Goal: Task Accomplishment & Management: Manage account settings

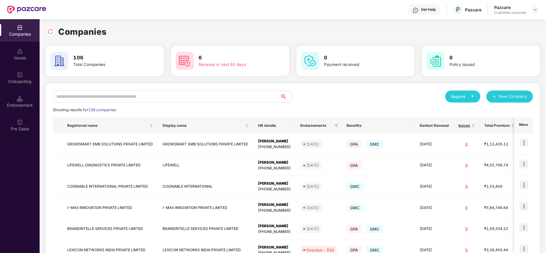
click at [22, 83] on div "Onboarding" at bounding box center [20, 82] width 40 height 6
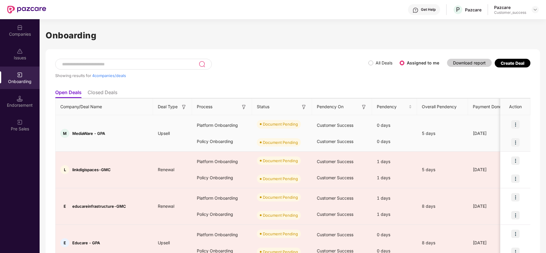
click at [513, 123] on img at bounding box center [516, 124] width 8 height 8
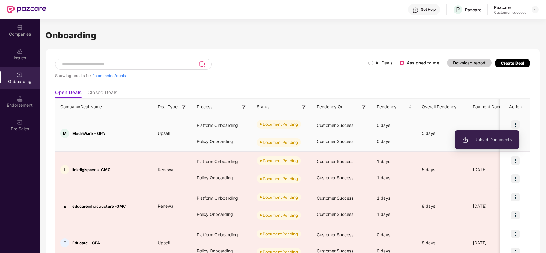
click at [505, 139] on span "Upload Documents" at bounding box center [488, 140] width 50 height 7
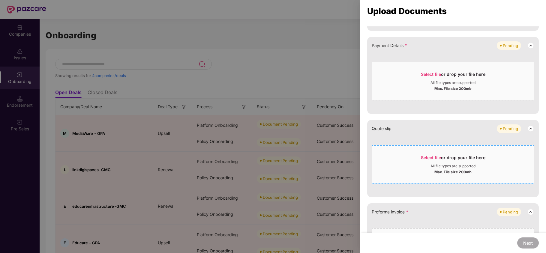
scroll to position [240, 0]
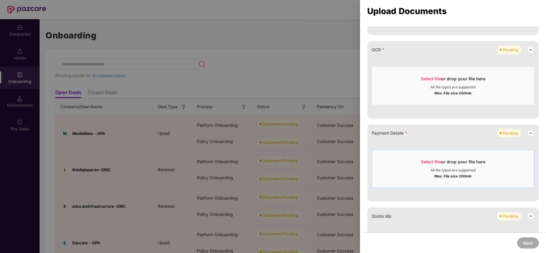
click at [430, 159] on span "Select file or drop your file here All file types are supported Max. File size …" at bounding box center [453, 169] width 162 height 29
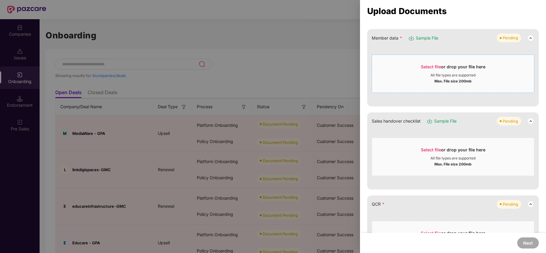
scroll to position [120, 0]
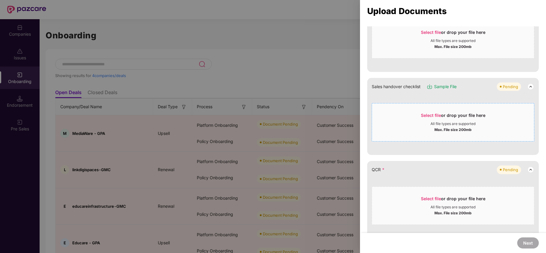
click at [431, 117] on span "Select file" at bounding box center [431, 115] width 20 height 5
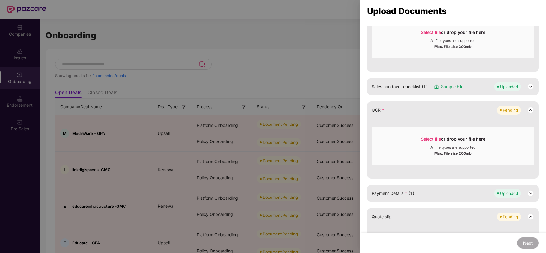
click at [423, 137] on span "Select file" at bounding box center [431, 139] width 20 height 5
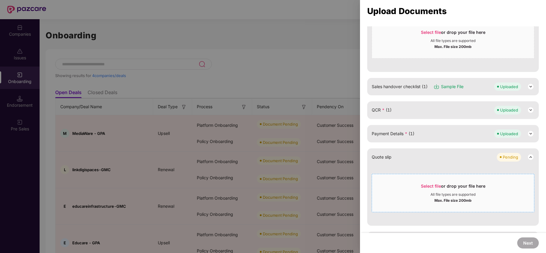
click at [419, 189] on div "Select file or drop your file here" at bounding box center [453, 187] width 162 height 9
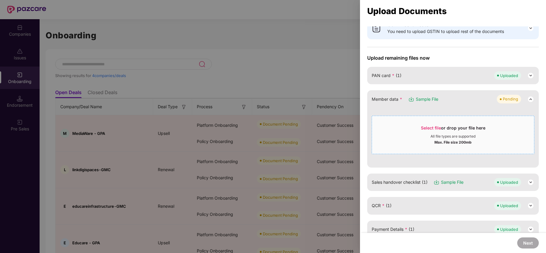
scroll to position [0, 0]
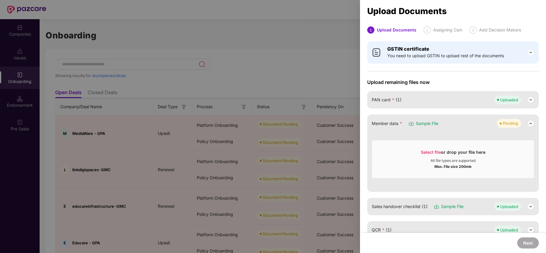
drag, startPoint x: 430, startPoint y: 124, endPoint x: 427, endPoint y: 125, distance: 3.1
click at [429, 124] on span "Sample File" at bounding box center [427, 123] width 23 height 7
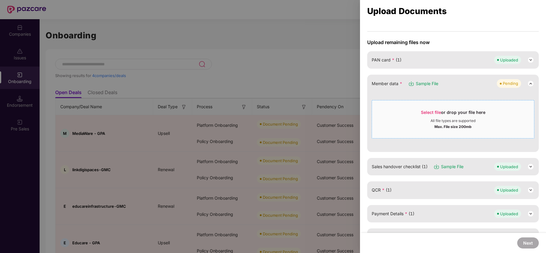
click at [440, 113] on span "Select file" at bounding box center [431, 112] width 20 height 5
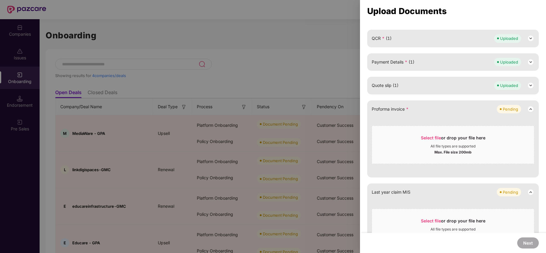
scroll to position [160, 0]
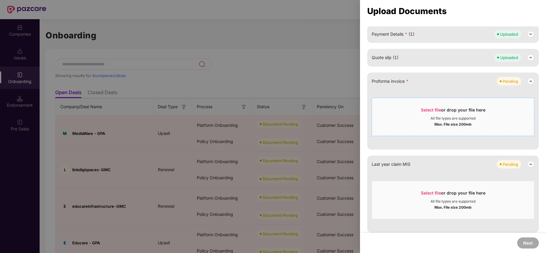
click at [425, 110] on span "Select file" at bounding box center [431, 109] width 20 height 5
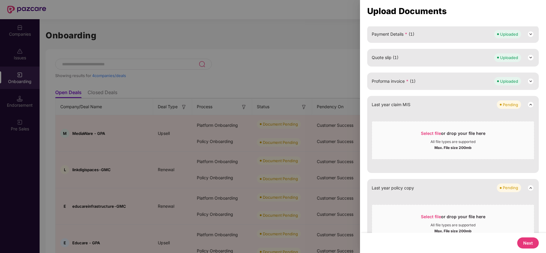
click at [533, 249] on button "Next" at bounding box center [529, 243] width 22 height 11
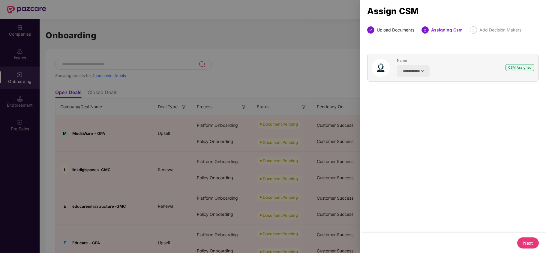
click at [530, 243] on button "Next" at bounding box center [529, 243] width 22 height 11
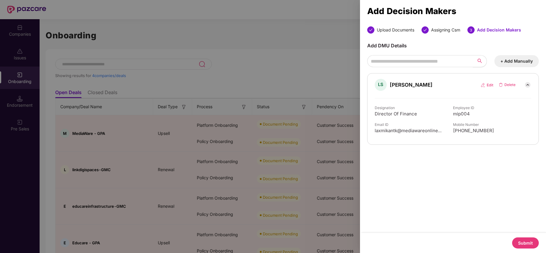
click at [537, 243] on button "Submit" at bounding box center [525, 243] width 27 height 11
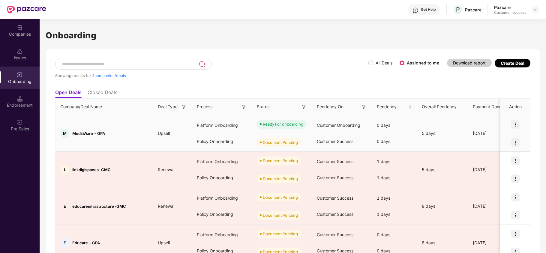
click at [515, 143] on img at bounding box center [516, 142] width 8 height 8
click at [484, 159] on span "Upload Documents" at bounding box center [488, 158] width 50 height 7
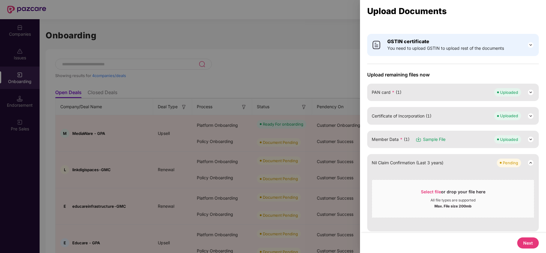
scroll to position [10, 0]
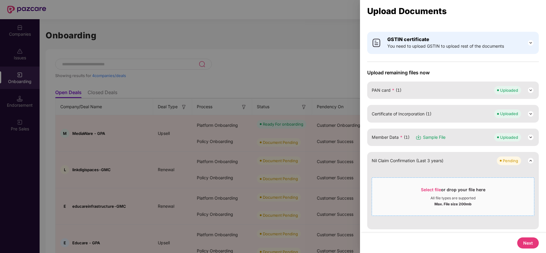
click at [426, 184] on span "Select file or drop your file here All file types are supported Max. File size …" at bounding box center [453, 197] width 162 height 29
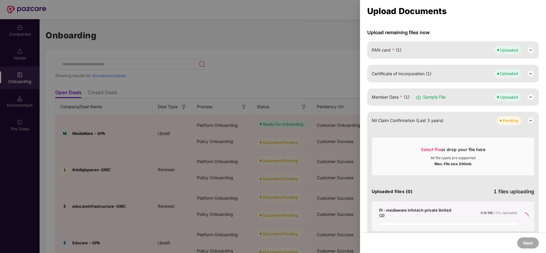
scroll to position [0, 0]
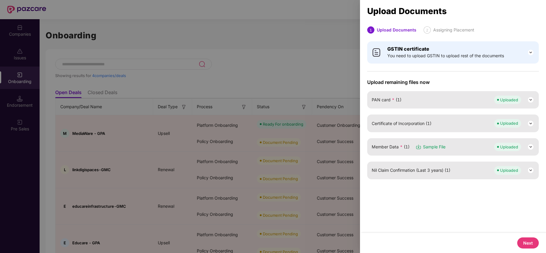
click at [525, 240] on button "Next" at bounding box center [529, 243] width 22 height 11
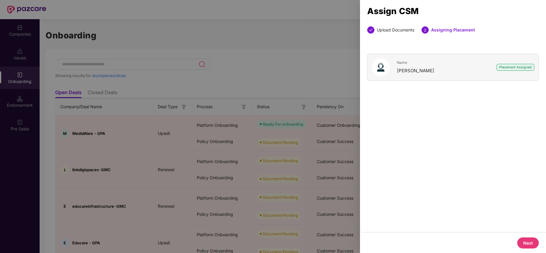
click at [532, 246] on button "Next" at bounding box center [529, 243] width 22 height 11
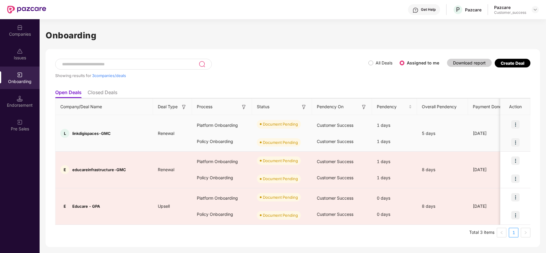
click at [515, 123] on img at bounding box center [516, 124] width 8 height 8
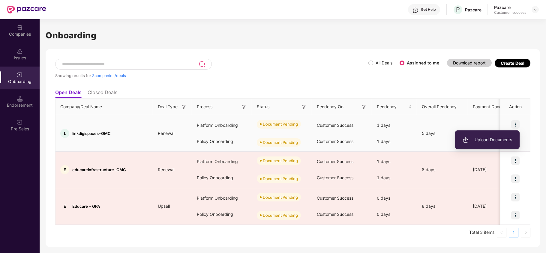
click at [491, 143] on li "Upload Documents" at bounding box center [487, 140] width 65 height 13
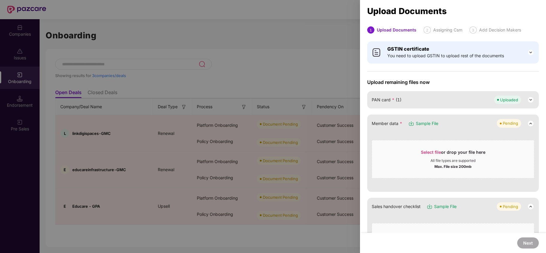
click at [385, 134] on div "Member data * Sample File Pending Select file or drop your file here All file t…" at bounding box center [453, 153] width 172 height 77
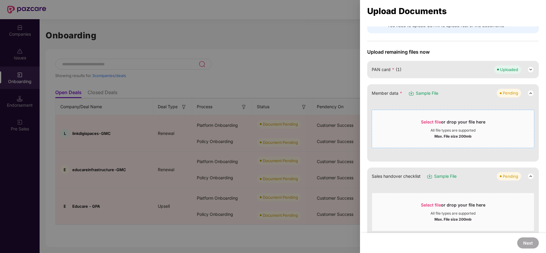
scroll to position [80, 0]
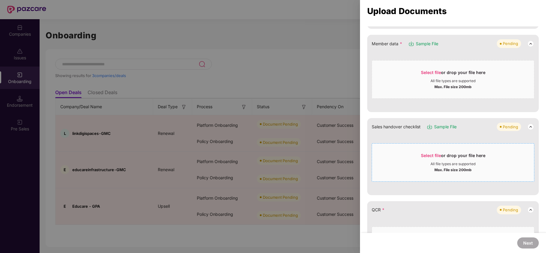
click at [432, 154] on span "Select file" at bounding box center [431, 155] width 20 height 5
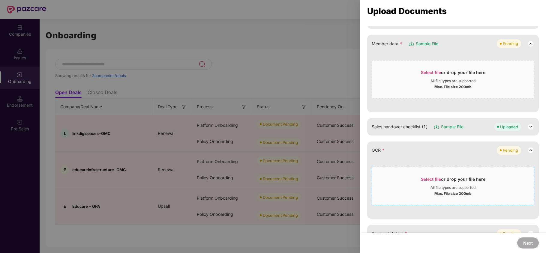
click at [424, 185] on div "Select file or drop your file here" at bounding box center [453, 181] width 65 height 9
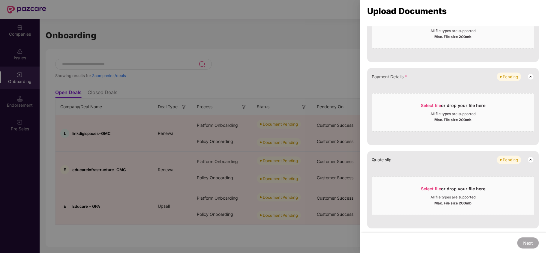
scroll to position [240, 0]
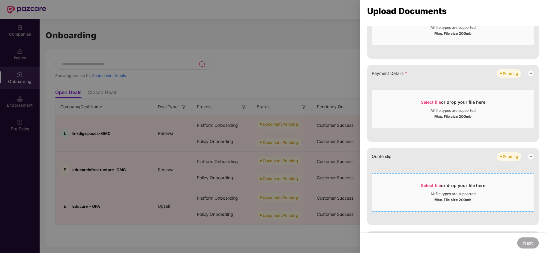
click at [432, 188] on span "Select file" at bounding box center [431, 185] width 20 height 5
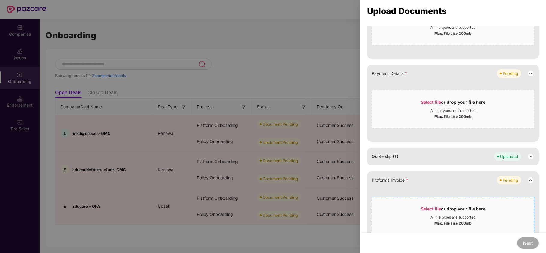
click at [424, 209] on span "Select file" at bounding box center [431, 209] width 20 height 5
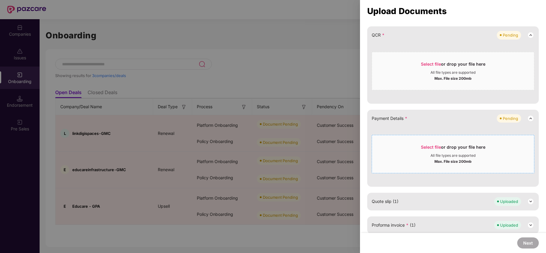
scroll to position [200, 0]
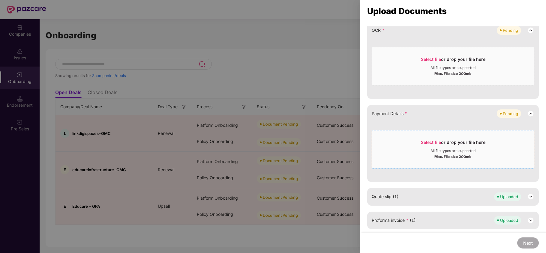
click at [425, 143] on span "Select file" at bounding box center [431, 142] width 20 height 5
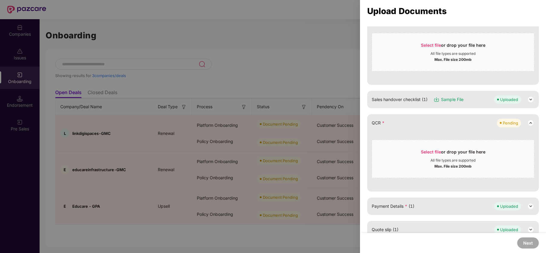
scroll to position [67, 0]
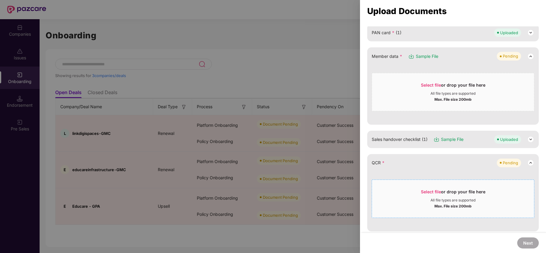
click at [500, 202] on div "All file types are supported" at bounding box center [453, 200] width 162 height 5
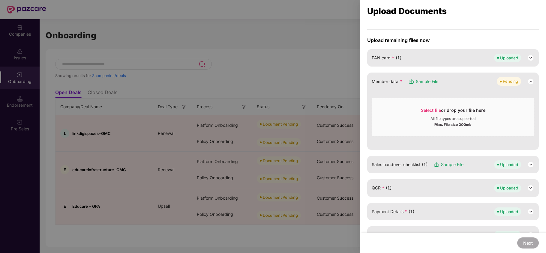
scroll to position [27, 0]
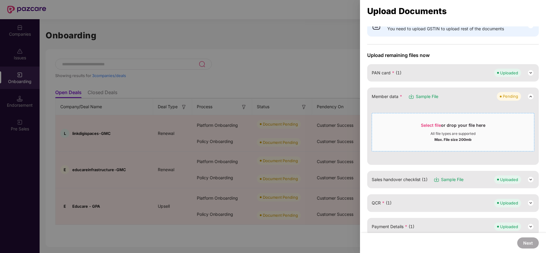
click at [426, 128] on span "Select file" at bounding box center [431, 125] width 20 height 5
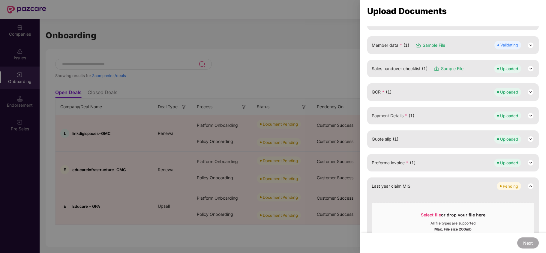
scroll to position [187, 0]
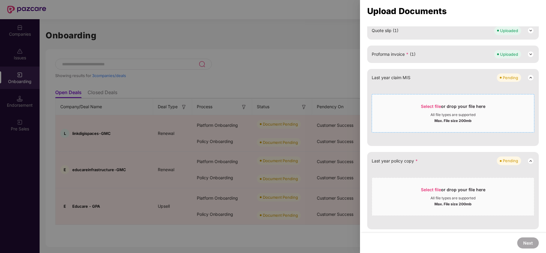
click at [423, 106] on span "Select file" at bounding box center [431, 106] width 20 height 5
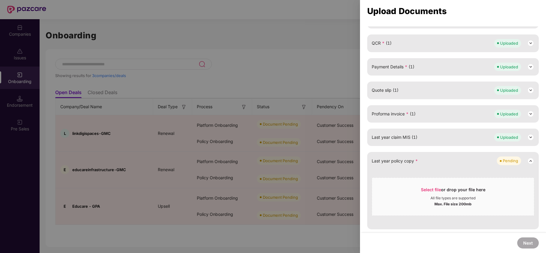
scroll to position [128, 0]
click at [441, 187] on div "Select file or drop your file here" at bounding box center [453, 191] width 65 height 9
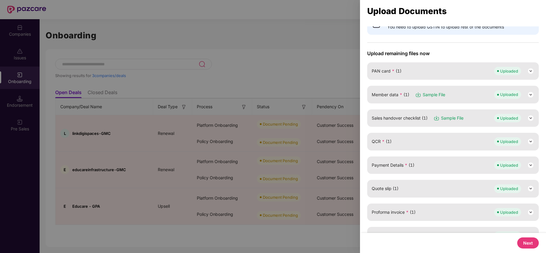
scroll to position [0, 0]
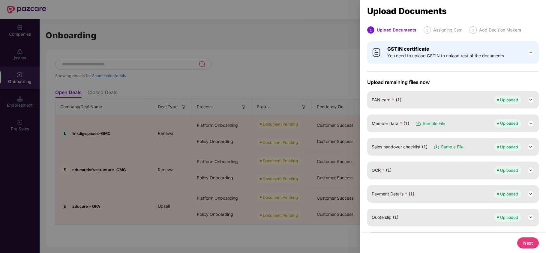
click at [528, 244] on button "Next" at bounding box center [529, 243] width 22 height 11
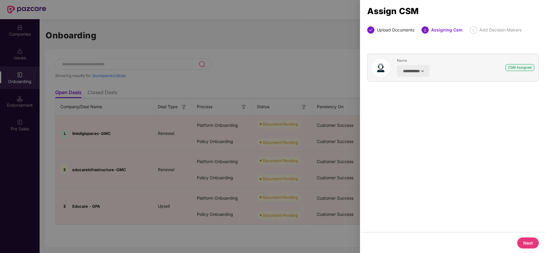
click at [528, 244] on button "Next" at bounding box center [529, 243] width 22 height 11
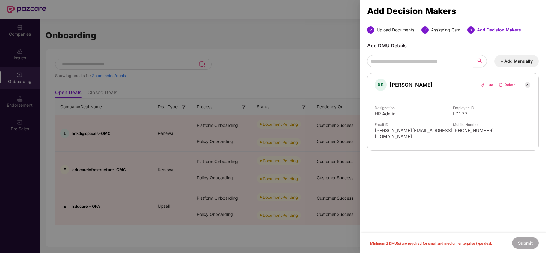
click at [500, 58] on button "+ Add Manually" at bounding box center [517, 61] width 44 height 12
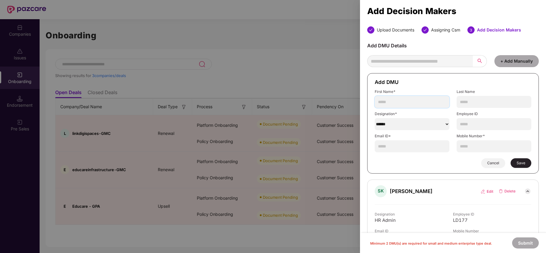
click at [389, 104] on input "text" at bounding box center [412, 102] width 75 height 12
type input "******"
click at [391, 121] on select "******" at bounding box center [412, 124] width 75 height 12
select select "********"
click at [375, 119] on select "******" at bounding box center [412, 124] width 75 height 12
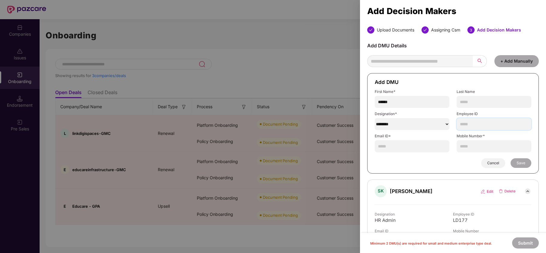
click at [463, 124] on input "text" at bounding box center [494, 124] width 75 height 12
type input "**********"
click at [406, 149] on input "text" at bounding box center [412, 146] width 75 height 12
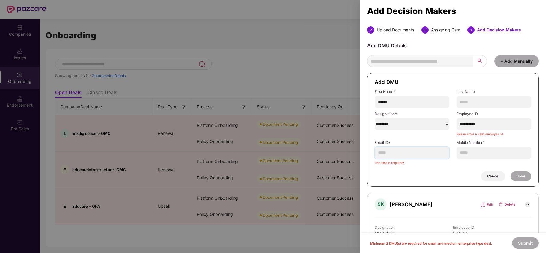
paste input "**********"
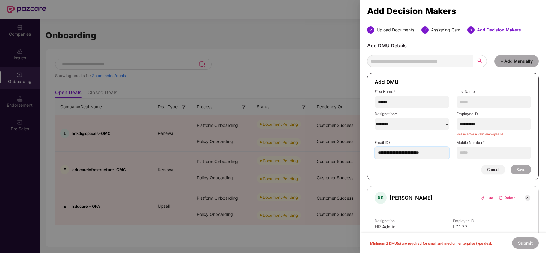
type input "**********"
click at [477, 160] on form "**********" at bounding box center [453, 126] width 172 height 107
click at [476, 157] on input "text" at bounding box center [494, 153] width 75 height 12
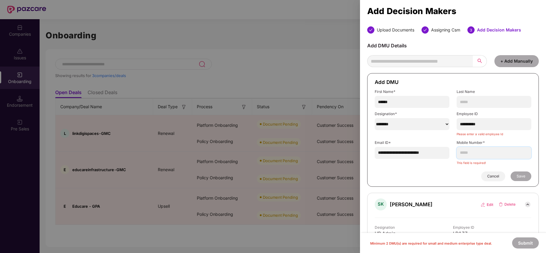
paste input "**********"
click at [462, 153] on input "**********" at bounding box center [494, 153] width 75 height 12
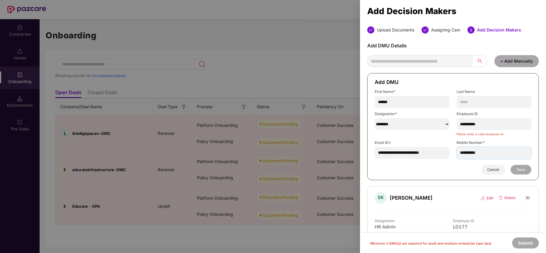
type input "**********"
click at [488, 124] on input "**********" at bounding box center [494, 124] width 75 height 12
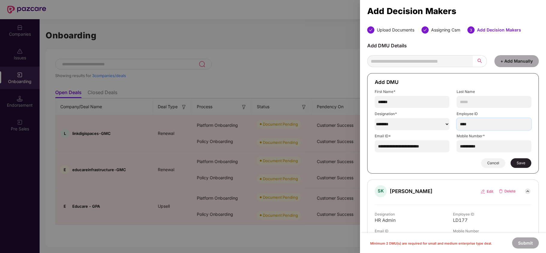
type input "****"
click at [520, 165] on span "Save" at bounding box center [521, 163] width 9 height 5
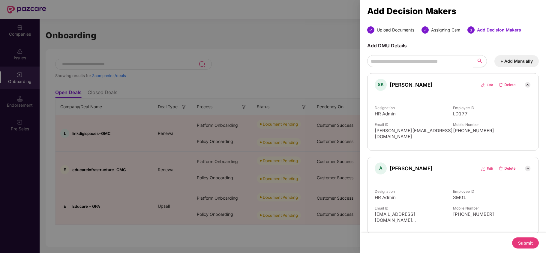
click at [513, 240] on button "Submit" at bounding box center [525, 243] width 27 height 11
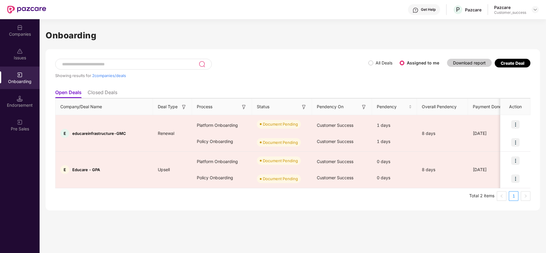
click at [240, 112] on th "Process" at bounding box center [222, 107] width 60 height 17
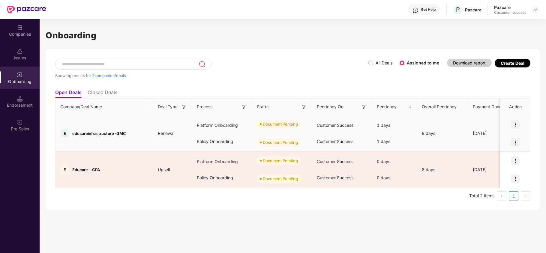
click at [513, 125] on img at bounding box center [516, 124] width 8 height 8
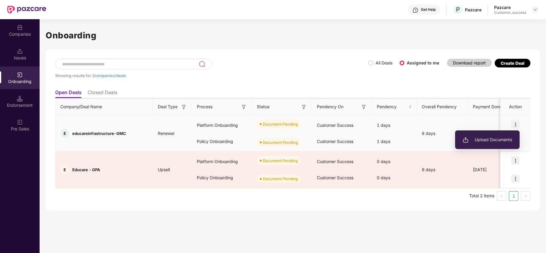
click at [489, 137] on span "Upload Documents" at bounding box center [488, 140] width 50 height 7
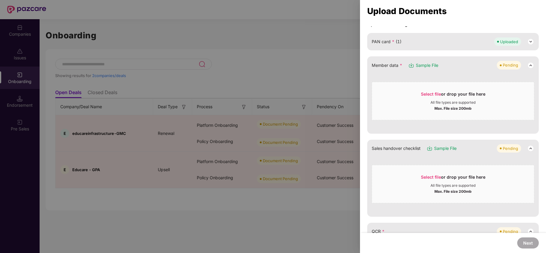
scroll to position [56, 0]
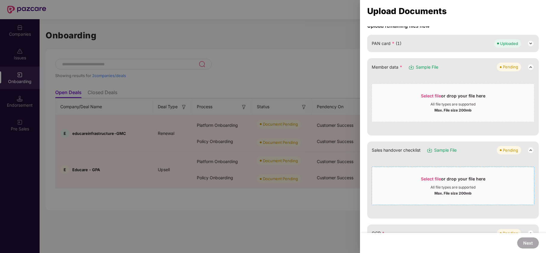
click at [417, 186] on div "All file types are supported" at bounding box center [453, 187] width 162 height 5
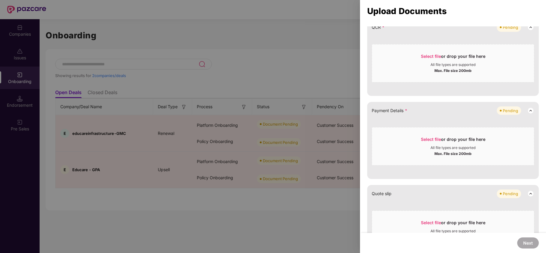
scroll to position [264, 0]
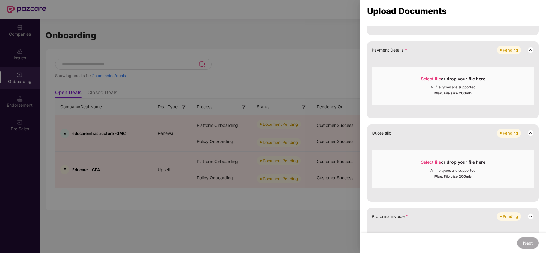
click at [418, 159] on span "Select file or drop your file here All file types are supported Max. File size …" at bounding box center [453, 169] width 162 height 29
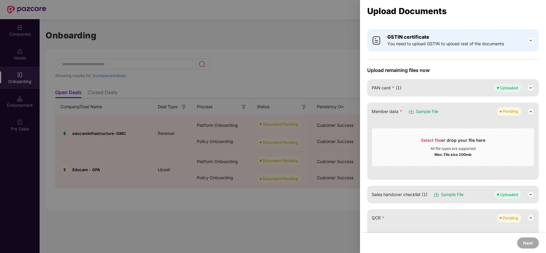
scroll to position [0, 0]
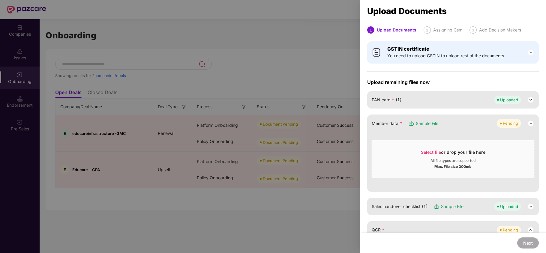
click at [424, 156] on div "Select file or drop your file here" at bounding box center [453, 153] width 65 height 9
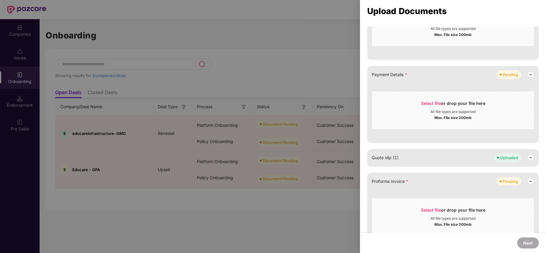
scroll to position [180, 0]
click at [422, 104] on span "Select file" at bounding box center [431, 102] width 20 height 5
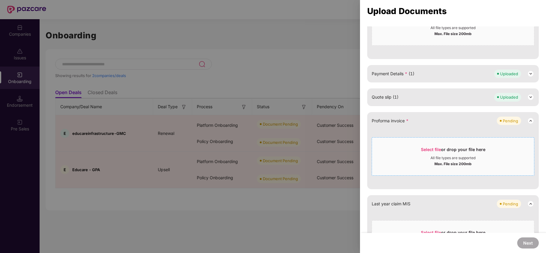
click at [428, 146] on span "Select file or drop your file here All file types are supported Max. File size …" at bounding box center [453, 156] width 162 height 29
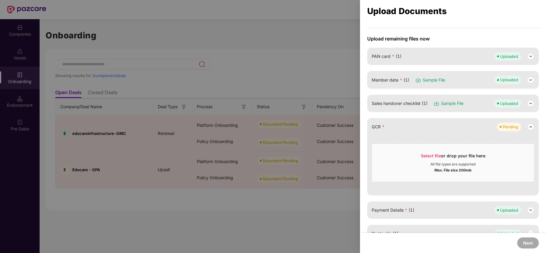
scroll to position [43, 0]
click at [505, 148] on div "Select file or drop your file here All file types are supported Max. File size …" at bounding box center [453, 164] width 163 height 38
click at [430, 158] on span "Select file" at bounding box center [431, 156] width 20 height 5
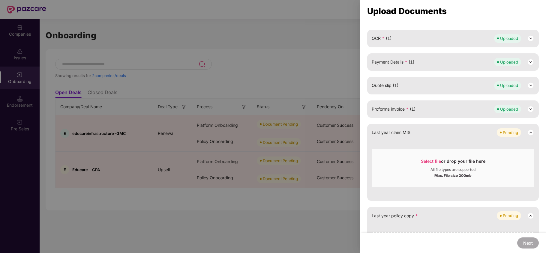
scroll to position [132, 0]
click at [425, 154] on span "Select file or drop your file here All file types are supported Max. File size …" at bounding box center [453, 168] width 162 height 29
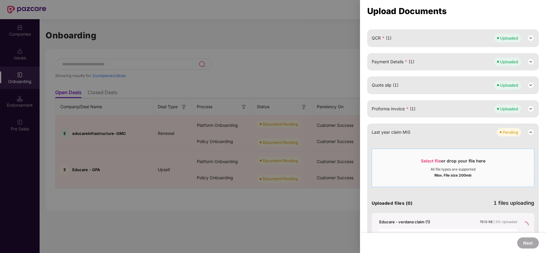
scroll to position [128, 0]
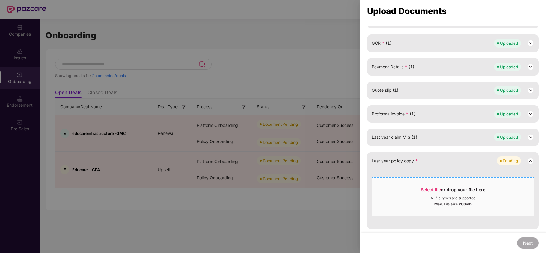
click at [425, 190] on span "Select file" at bounding box center [431, 189] width 20 height 5
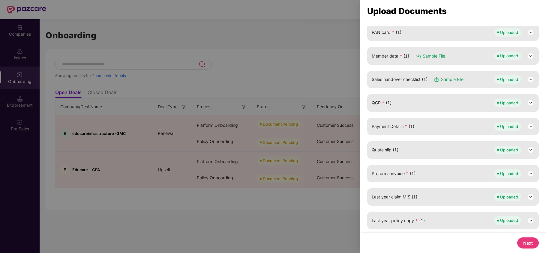
scroll to position [0, 0]
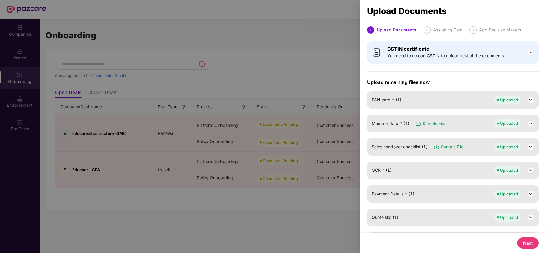
click at [530, 242] on button "Next" at bounding box center [529, 243] width 22 height 11
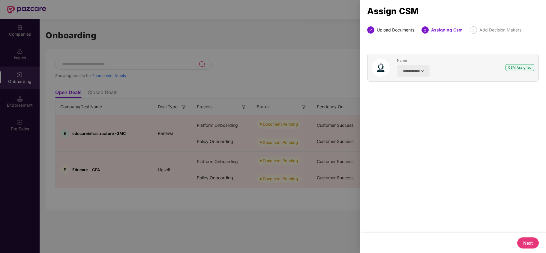
click at [532, 242] on button "Next" at bounding box center [529, 243] width 22 height 11
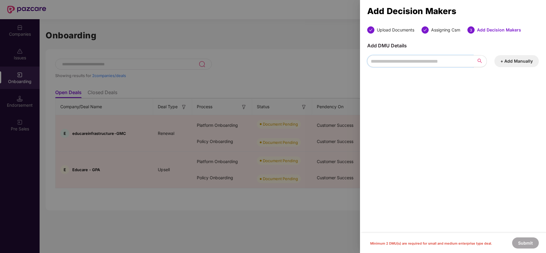
click at [443, 58] on input "search" at bounding box center [420, 61] width 106 height 12
type input "*******"
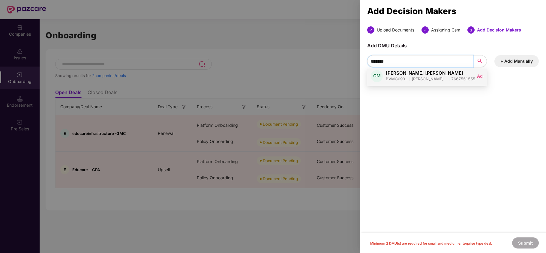
click at [433, 75] on span "[PERSON_NAME] [PERSON_NAME]" at bounding box center [430, 73] width 89 height 6
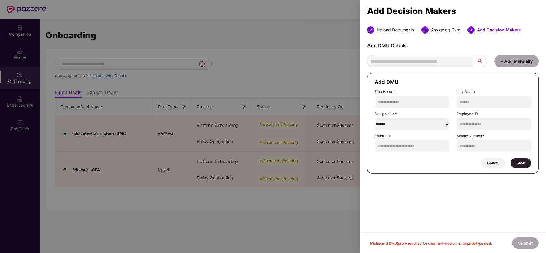
click at [517, 166] on span "Save" at bounding box center [521, 163] width 9 height 5
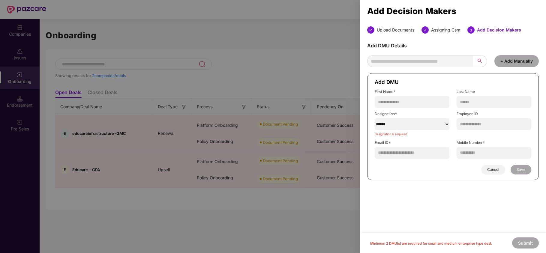
click at [417, 126] on select "******" at bounding box center [412, 124] width 75 height 12
select select "**********"
click at [375, 119] on select "******" at bounding box center [412, 124] width 75 height 12
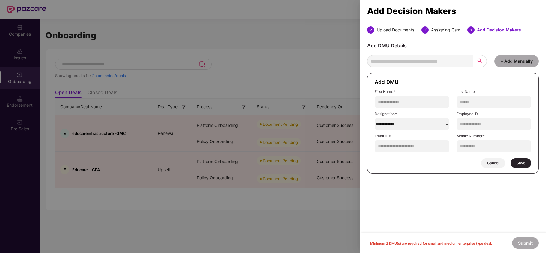
click at [519, 165] on span "Save" at bounding box center [521, 163] width 9 height 5
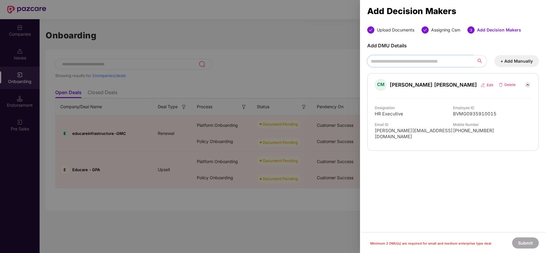
click at [380, 64] on input "search" at bounding box center [420, 61] width 106 height 12
type input "*"
paste input "*******"
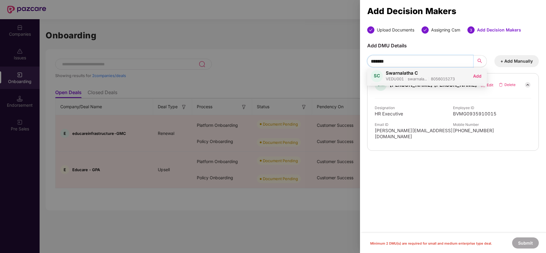
click at [478, 77] on button "Add" at bounding box center [478, 76] width 12 height 6
type input "*******"
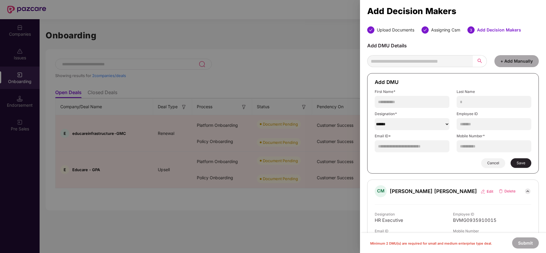
click at [412, 129] on select "******" at bounding box center [412, 124] width 75 height 12
select select "********"
click at [375, 119] on select "******" at bounding box center [412, 124] width 75 height 12
click at [513, 162] on button "Save" at bounding box center [521, 164] width 21 height 10
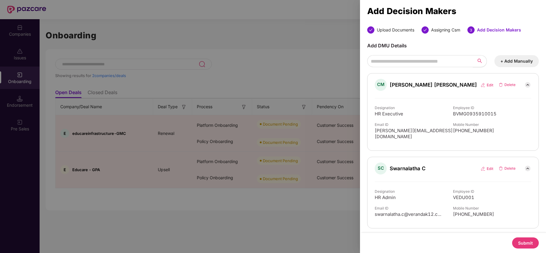
click at [527, 246] on button "Submit" at bounding box center [525, 243] width 27 height 11
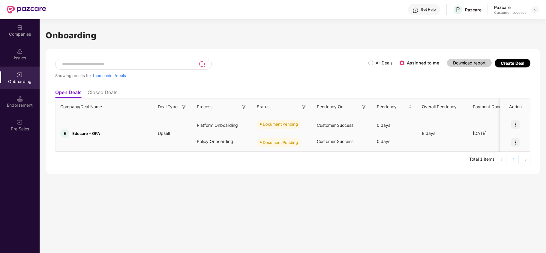
click at [518, 124] on img at bounding box center [516, 124] width 8 height 8
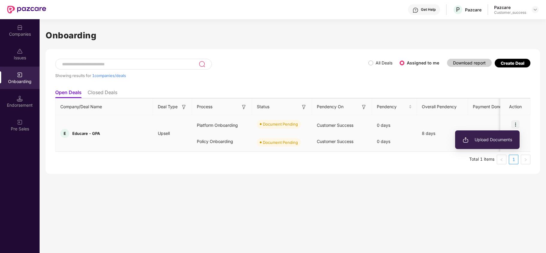
click at [496, 140] on span "Upload Documents" at bounding box center [488, 140] width 50 height 7
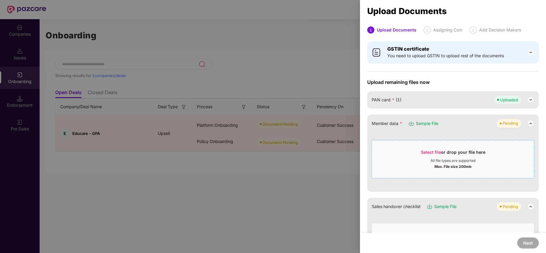
scroll to position [48, 0]
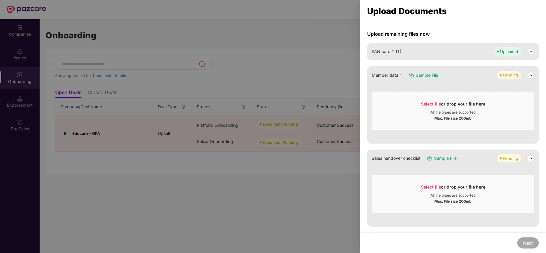
click at [425, 106] on span "Select file" at bounding box center [431, 103] width 20 height 5
click at [434, 105] on span "Select file" at bounding box center [431, 103] width 20 height 5
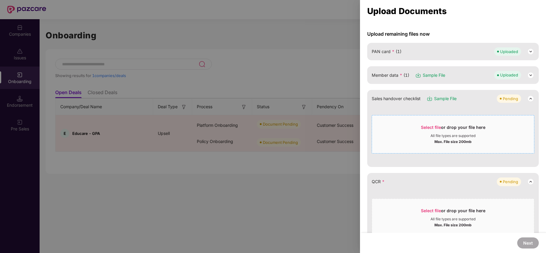
click at [510, 126] on div "Select file or drop your file here" at bounding box center [453, 129] width 162 height 9
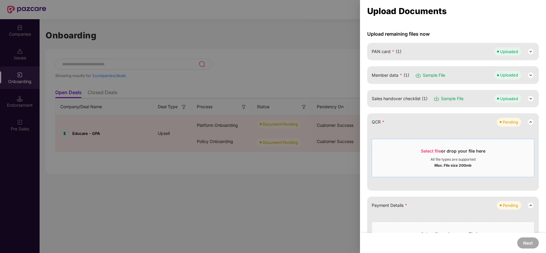
click at [431, 139] on div "Select file or drop your file here All file types are supported Max. File size …" at bounding box center [453, 158] width 163 height 38
click at [431, 155] on div "Select file or drop your file here" at bounding box center [453, 152] width 65 height 9
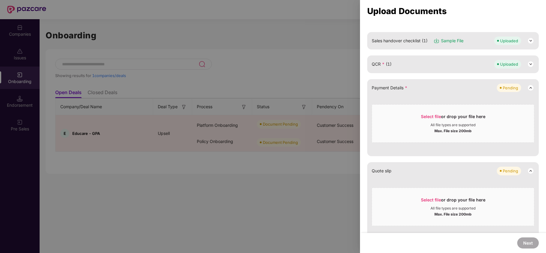
scroll to position [107, 0]
click at [427, 116] on span "Select file" at bounding box center [431, 115] width 20 height 5
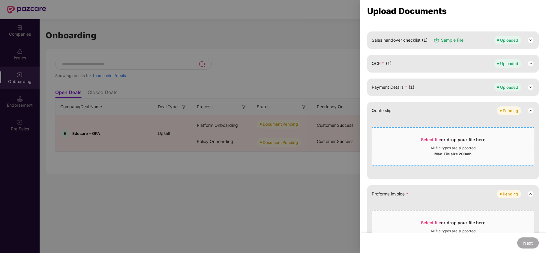
click at [435, 138] on span "Select file" at bounding box center [431, 139] width 20 height 5
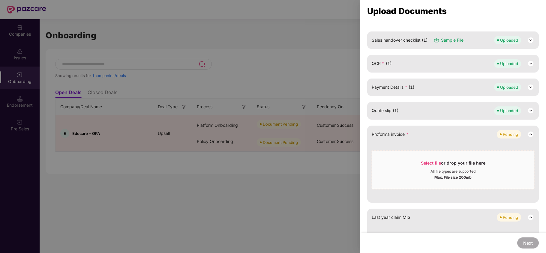
click at [422, 155] on div "Select file or drop your file here All file types are supported Max. File size …" at bounding box center [453, 170] width 163 height 38
click at [426, 162] on span "Select file" at bounding box center [431, 163] width 20 height 5
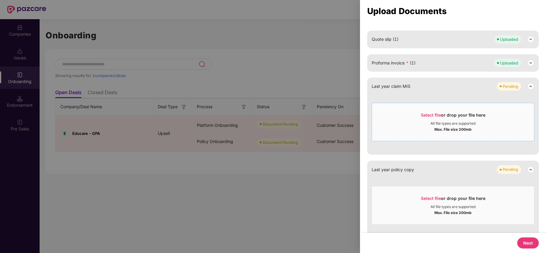
scroll to position [179, 0]
click at [427, 111] on span "Select file or drop your file here All file types are supported Max. File size …" at bounding box center [453, 121] width 162 height 29
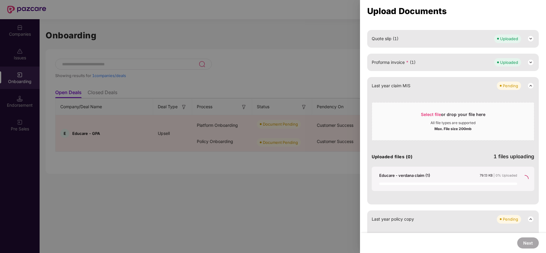
scroll to position [128, 0]
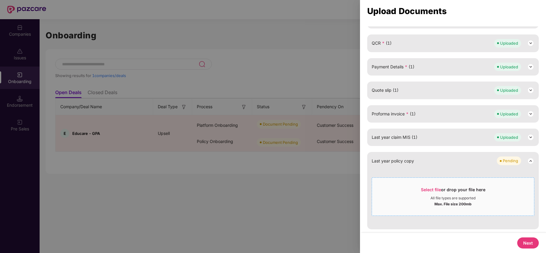
click at [430, 189] on span "Select file" at bounding box center [431, 189] width 20 height 5
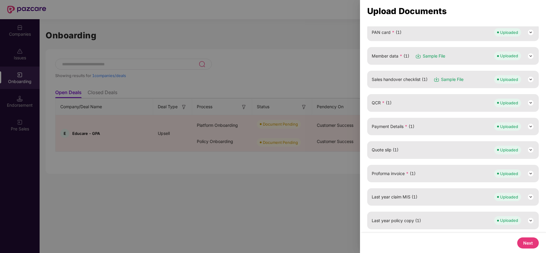
scroll to position [0, 0]
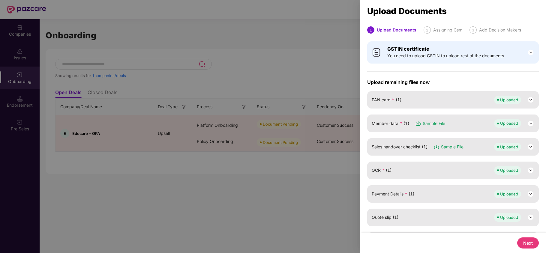
click at [532, 243] on button "Next" at bounding box center [529, 243] width 22 height 11
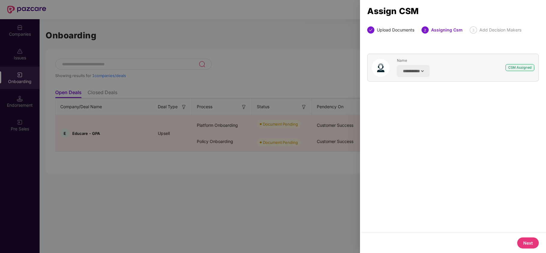
click at [529, 246] on button "Next" at bounding box center [529, 243] width 22 height 11
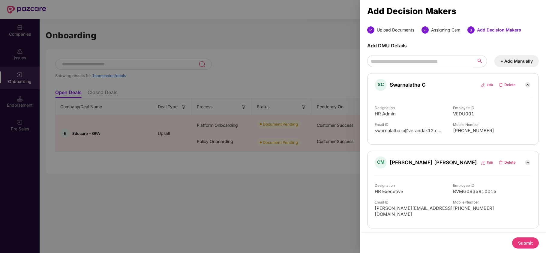
click at [526, 240] on button "Submit" at bounding box center [525, 243] width 27 height 11
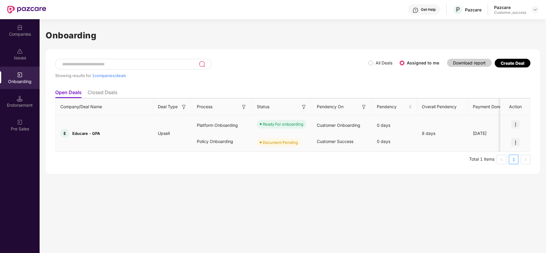
click at [515, 143] on img at bounding box center [516, 142] width 8 height 8
click at [482, 156] on span "Upload Documents" at bounding box center [488, 158] width 50 height 7
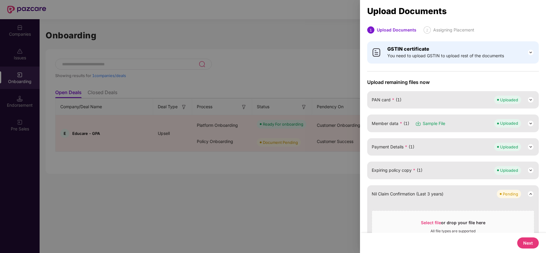
scroll to position [33, 0]
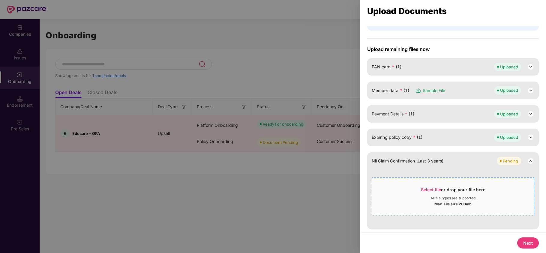
click at [429, 186] on span "Select file or drop your file here All file types are supported Max. File size …" at bounding box center [453, 197] width 162 height 29
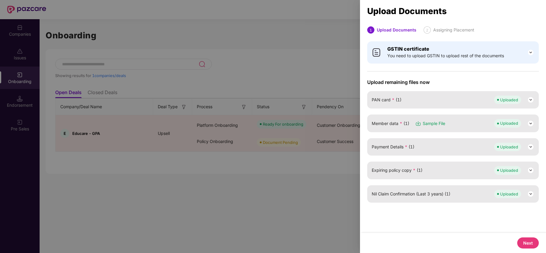
scroll to position [0, 0]
click at [530, 243] on button "Next" at bounding box center [529, 243] width 22 height 11
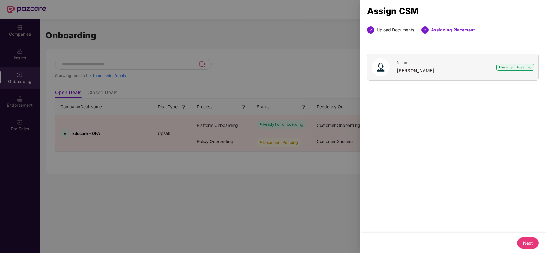
click at [530, 241] on button "Next" at bounding box center [529, 243] width 22 height 11
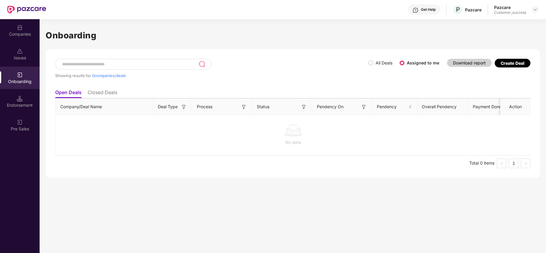
click at [375, 63] on span "All Deals" at bounding box center [384, 63] width 22 height 7
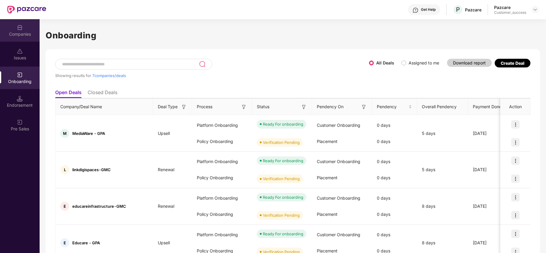
click at [26, 32] on div "Companies" at bounding box center [20, 34] width 40 height 6
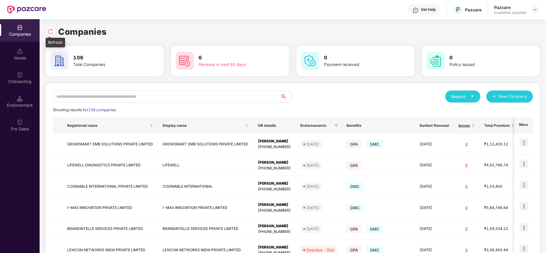
click at [54, 32] on div at bounding box center [51, 32] width 10 height 10
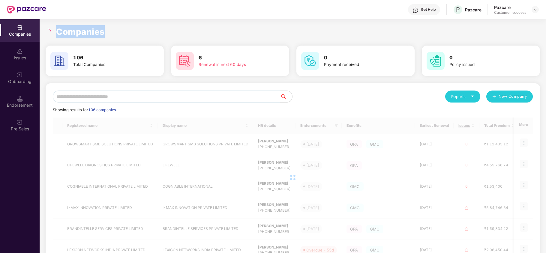
click at [54, 32] on div "Companies" at bounding box center [293, 31] width 495 height 13
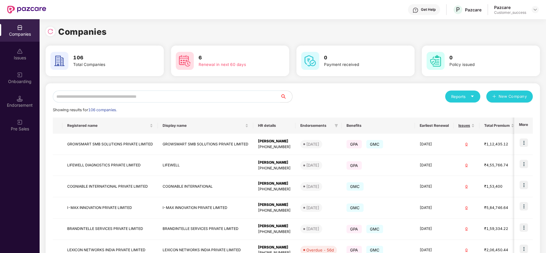
click at [122, 94] on input "text" at bounding box center [167, 97] width 228 height 12
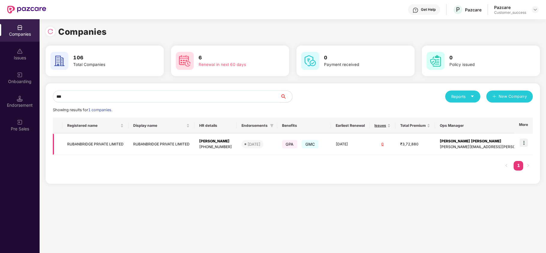
type input "***"
click at [525, 141] on img at bounding box center [524, 143] width 8 height 8
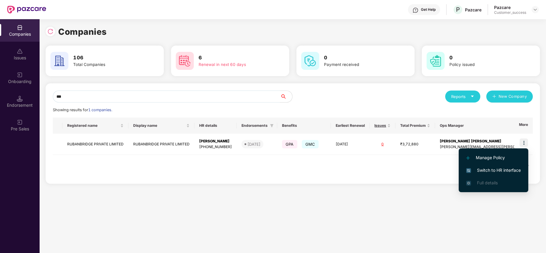
click at [489, 170] on span "Switch to HR interface" at bounding box center [493, 170] width 55 height 7
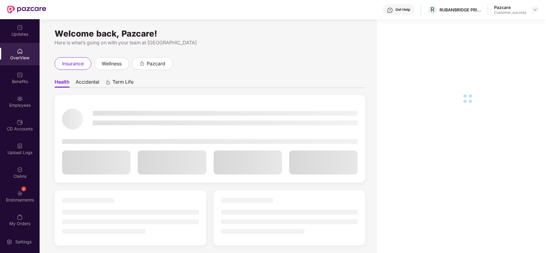
click at [23, 101] on div "Employees" at bounding box center [20, 101] width 40 height 23
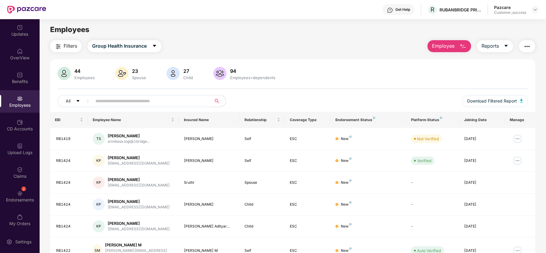
click at [109, 97] on input "text" at bounding box center [149, 101] width 108 height 9
paste input "******"
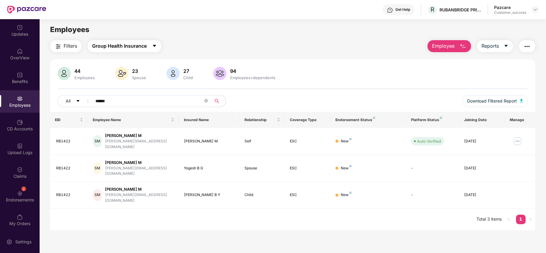
type input "******"
click at [144, 48] on span "Group Health Insurance" at bounding box center [119, 46] width 55 height 8
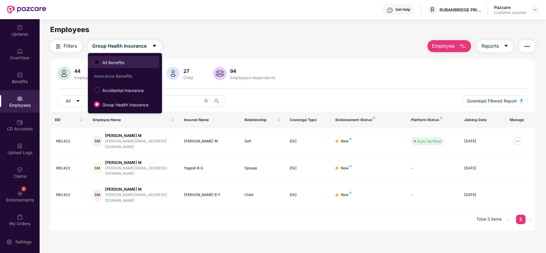
click at [127, 66] on label "All Benefits" at bounding box center [110, 62] width 39 height 10
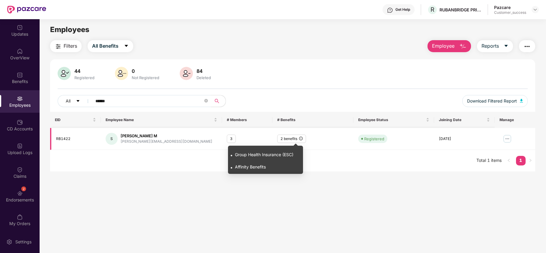
click at [302, 138] on icon "info-circle" at bounding box center [301, 139] width 4 height 4
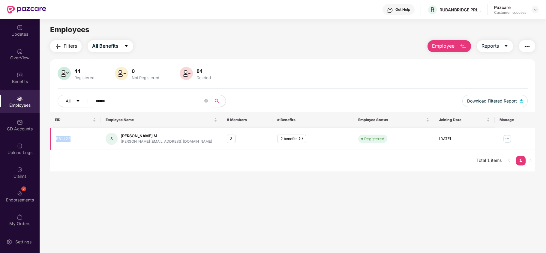
drag, startPoint x: 71, startPoint y: 139, endPoint x: 50, endPoint y: 135, distance: 21.4
click at [50, 135] on td "RB1422" at bounding box center [75, 139] width 50 height 22
click at [382, 75] on div "44 Registered 0 Not Registered 84 Deleted" at bounding box center [293, 74] width 470 height 14
click at [449, 48] on span "Employee" at bounding box center [443, 46] width 23 height 8
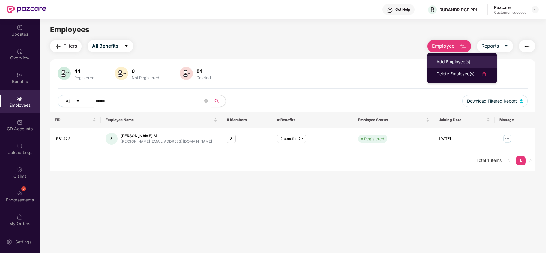
click at [450, 65] on div "Add Employee(s)" at bounding box center [454, 62] width 34 height 7
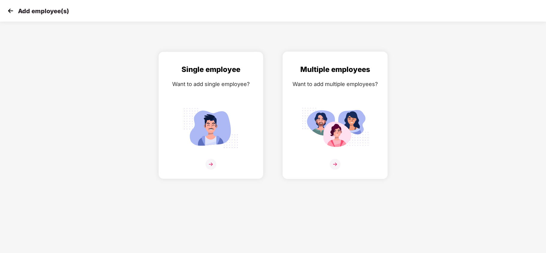
click at [310, 97] on div "Multiple employees Want to add multiple employees?" at bounding box center [335, 120] width 92 height 113
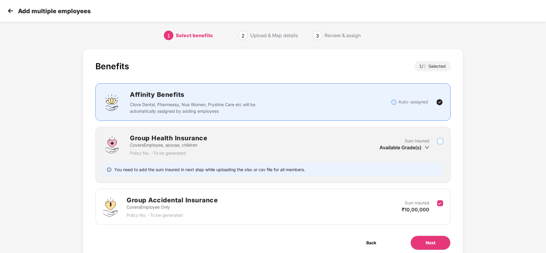
scroll to position [25, 0]
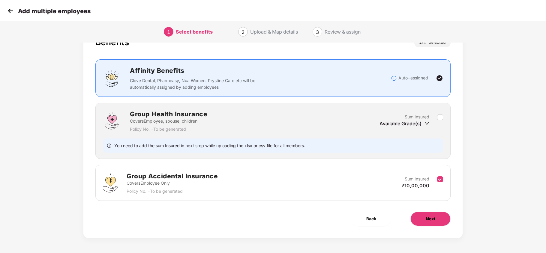
click at [428, 222] on span "Next" at bounding box center [431, 219] width 10 height 7
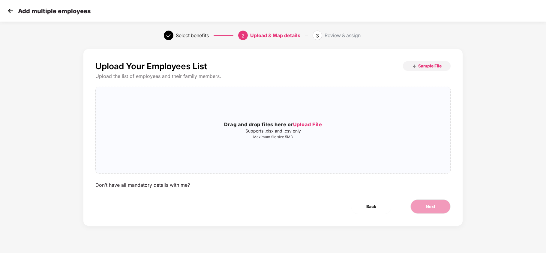
scroll to position [0, 0]
click at [430, 62] on button "Sample File" at bounding box center [427, 66] width 48 height 10
click at [11, 6] on img at bounding box center [10, 10] width 9 height 9
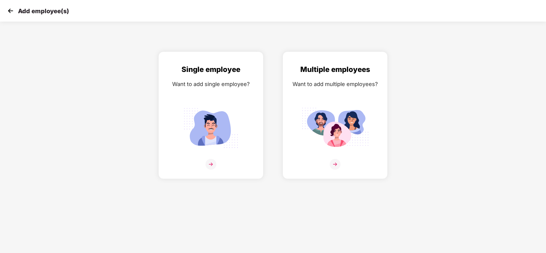
click at [11, 6] on img at bounding box center [10, 10] width 9 height 9
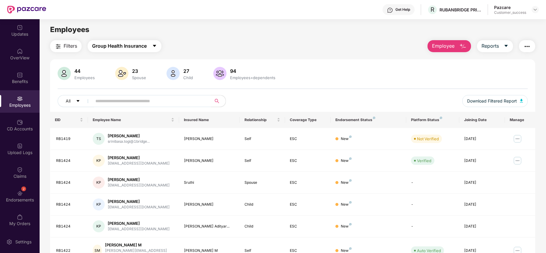
click at [142, 45] on span "Group Health Insurance" at bounding box center [119, 46] width 55 height 8
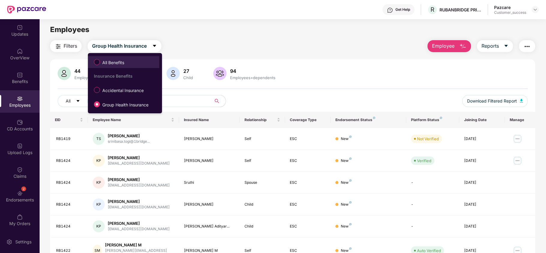
click at [125, 64] on span "All Benefits" at bounding box center [113, 62] width 27 height 7
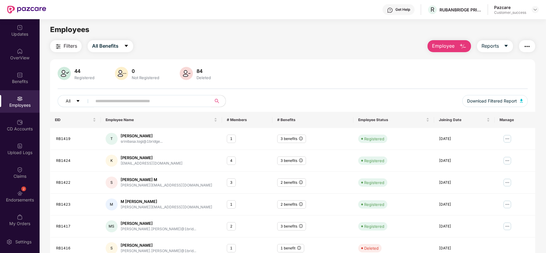
click at [120, 101] on input "text" at bounding box center [149, 101] width 108 height 9
click at [155, 185] on div "sharada.m@1bridge.one" at bounding box center [167, 186] width 92 height 6
copy div "sharada.m@1bridge.one"
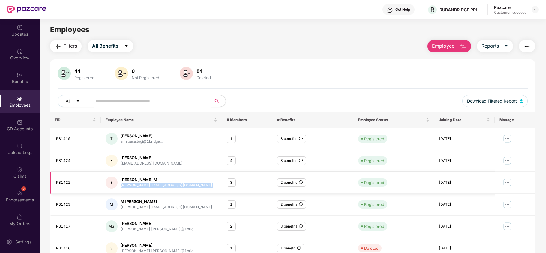
click at [507, 182] on img at bounding box center [508, 183] width 10 height 10
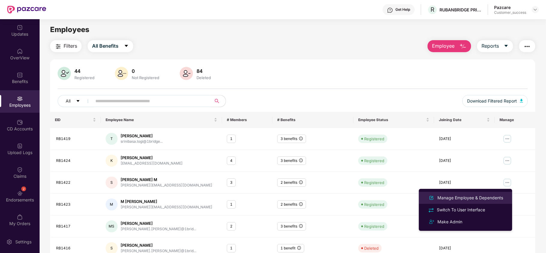
click at [466, 197] on div "Manage Employee & Dependents" at bounding box center [470, 198] width 68 height 7
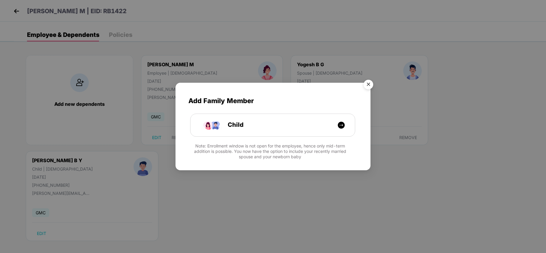
click at [369, 82] on img "Close" at bounding box center [368, 85] width 17 height 17
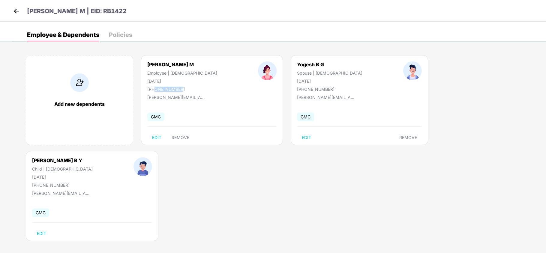
drag, startPoint x: 179, startPoint y: 89, endPoint x: 154, endPoint y: 90, distance: 25.0
click at [154, 90] on div "+916361139069" at bounding box center [182, 89] width 70 height 5
copy div "6361139069"
click at [14, 9] on img at bounding box center [16, 11] width 9 height 9
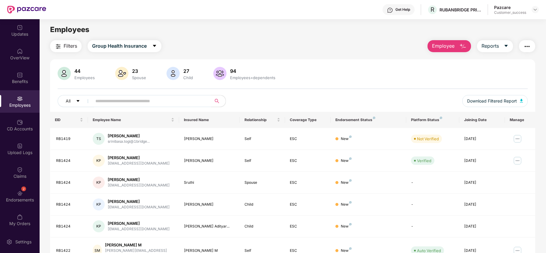
click at [188, 100] on input "text" at bounding box center [149, 101] width 108 height 9
paste input "******"
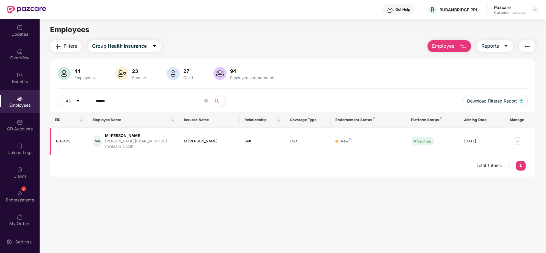
type input "******"
click at [516, 137] on img at bounding box center [518, 142] width 10 height 10
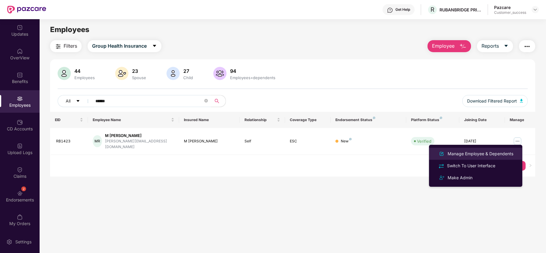
click at [497, 151] on div "Manage Employee & Dependents" at bounding box center [481, 154] width 68 height 7
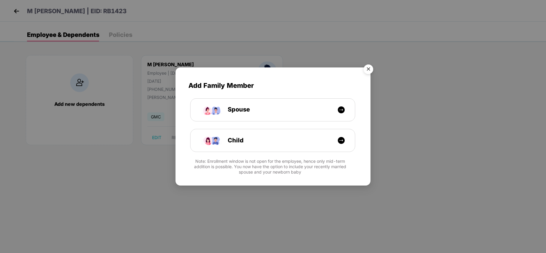
click at [374, 68] on img "Close" at bounding box center [368, 70] width 17 height 17
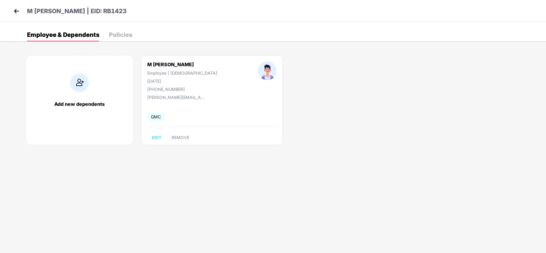
click at [13, 10] on img at bounding box center [16, 11] width 9 height 9
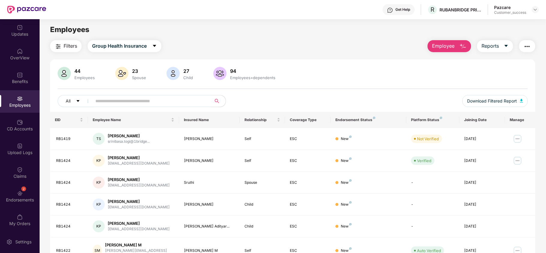
click at [442, 48] on span "Employee" at bounding box center [443, 46] width 23 height 8
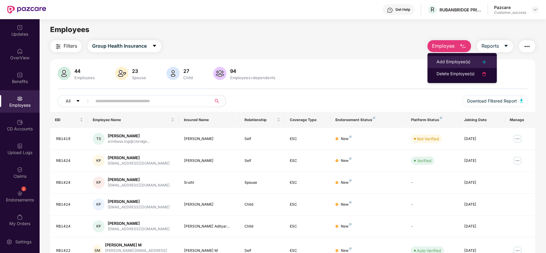
click at [442, 64] on div "Add Employee(s)" at bounding box center [454, 62] width 34 height 7
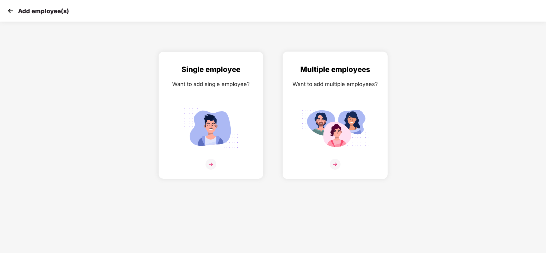
click at [333, 99] on div "Multiple employees Want to add multiple employees?" at bounding box center [335, 120] width 92 height 113
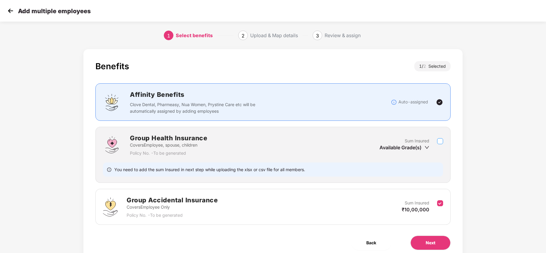
scroll to position [25, 0]
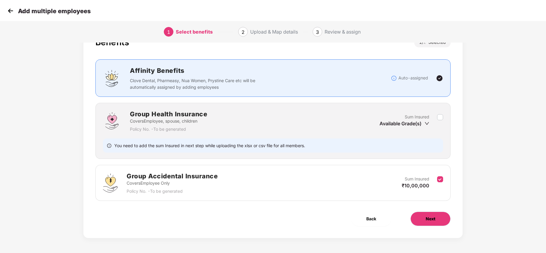
click at [426, 217] on span "Next" at bounding box center [431, 219] width 10 height 7
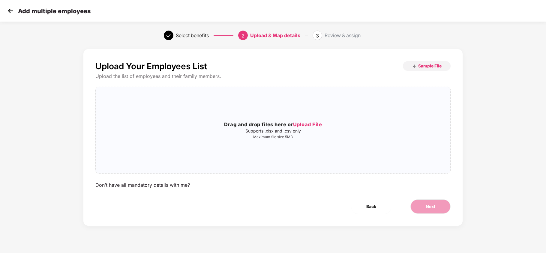
scroll to position [0, 0]
click at [310, 119] on div "Drag and drop files here or Upload File Supports .xlsx and .csv only Maximum fi…" at bounding box center [273, 130] width 355 height 77
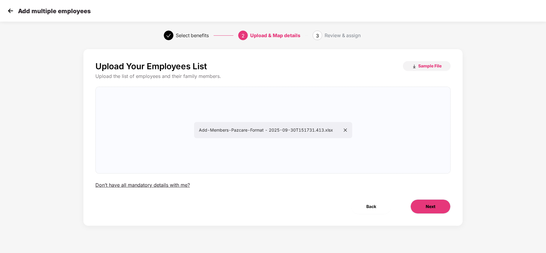
click at [423, 207] on button "Next" at bounding box center [431, 207] width 40 height 14
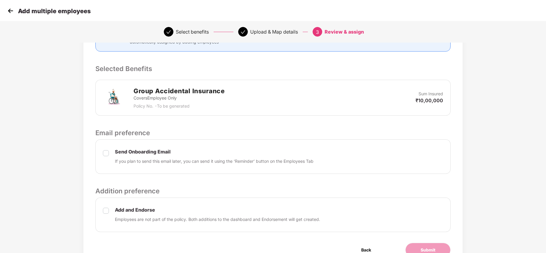
scroll to position [127, 0]
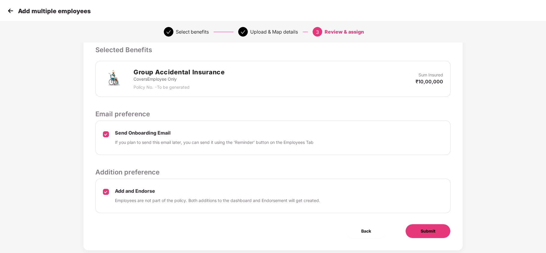
click at [411, 234] on button "Submit" at bounding box center [428, 231] width 45 height 14
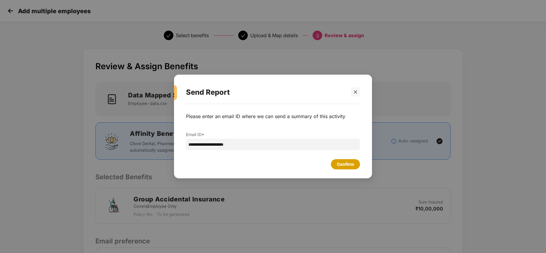
click at [352, 162] on div "Confirm" at bounding box center [345, 164] width 17 height 7
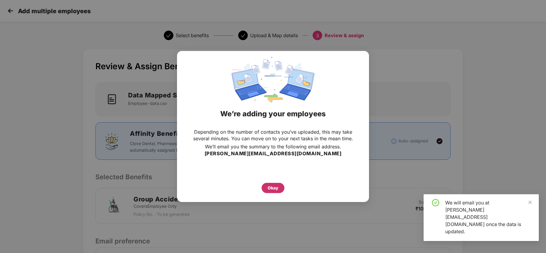
click at [276, 189] on div "Okay" at bounding box center [273, 188] width 11 height 7
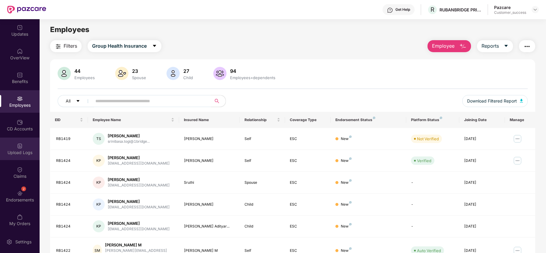
click at [17, 144] on img at bounding box center [20, 146] width 6 height 6
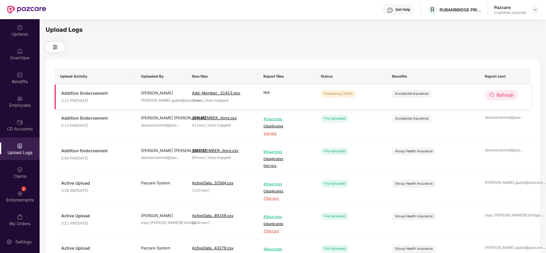
click at [493, 99] on button "Refresh" at bounding box center [501, 95] width 33 height 11
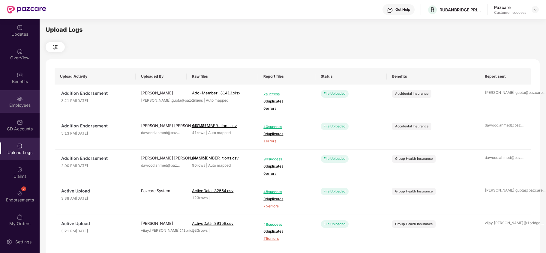
click at [11, 107] on div "Employees" at bounding box center [20, 105] width 40 height 6
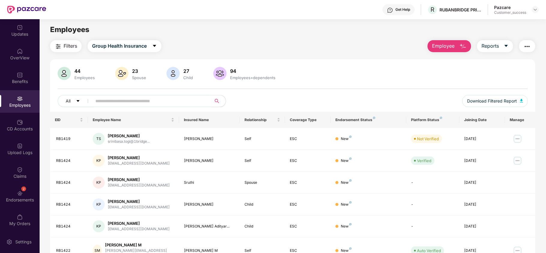
click at [443, 46] on span "Employee" at bounding box center [443, 46] width 23 height 8
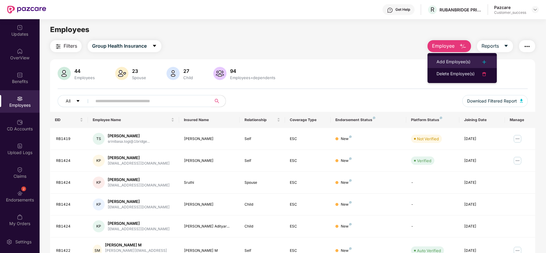
click at [444, 61] on div "Add Employee(s)" at bounding box center [454, 62] width 34 height 7
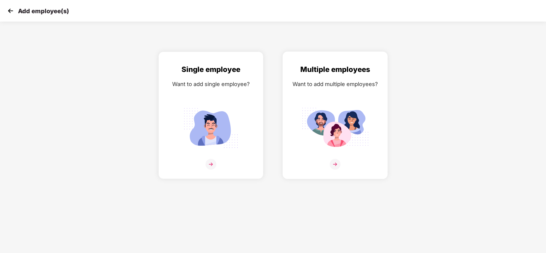
click at [334, 102] on div "Multiple employees Want to add multiple employees?" at bounding box center [335, 120] width 92 height 113
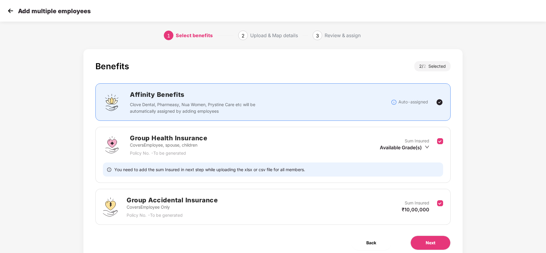
scroll to position [25, 0]
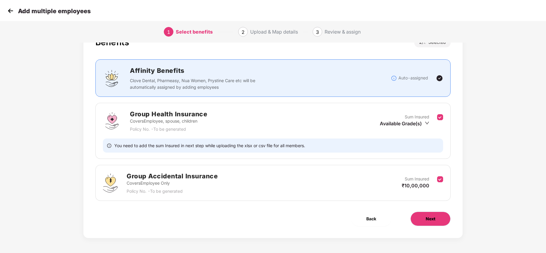
click at [418, 214] on button "Next" at bounding box center [431, 219] width 40 height 14
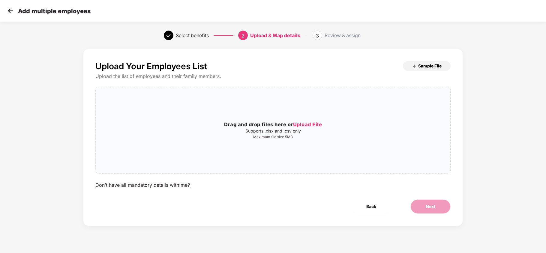
click at [418, 68] on span "Sample File" at bounding box center [429, 66] width 23 height 6
click at [10, 11] on img at bounding box center [10, 10] width 9 height 9
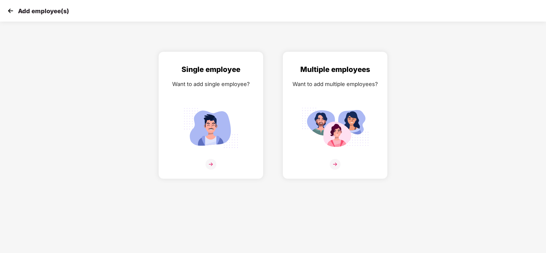
click at [13, 11] on img at bounding box center [10, 10] width 9 height 9
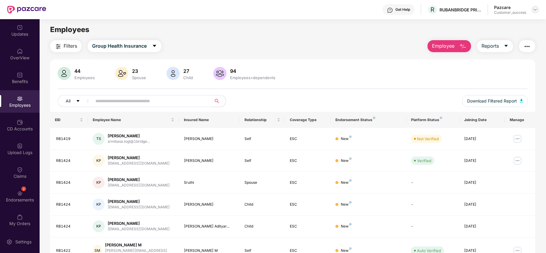
click at [537, 9] on img at bounding box center [535, 9] width 5 height 5
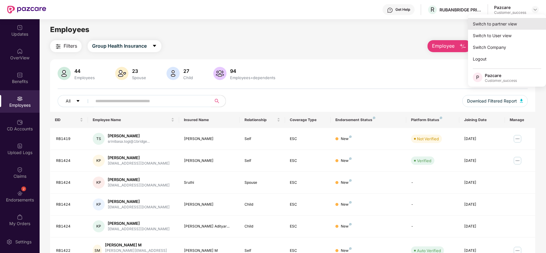
click at [503, 26] on div "Switch to partner view" at bounding box center [507, 24] width 78 height 12
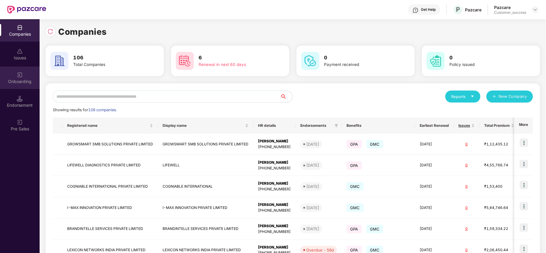
click at [27, 73] on div "Onboarding" at bounding box center [20, 78] width 40 height 23
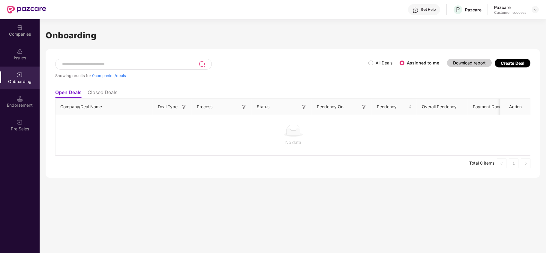
click at [367, 66] on div "Showing results for 0 companies/deals" at bounding box center [211, 73] width 313 height 28
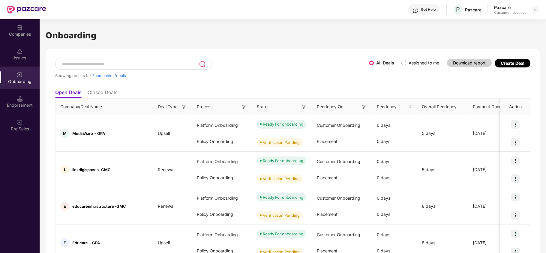
click at [20, 40] on div "Companies" at bounding box center [20, 30] width 40 height 23
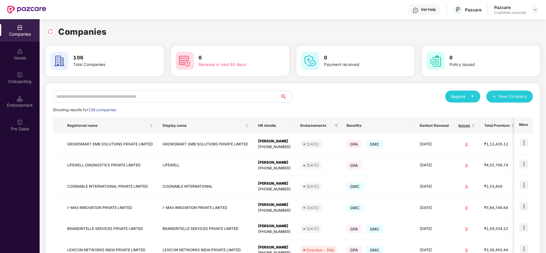
click at [107, 92] on input "text" at bounding box center [167, 97] width 228 height 12
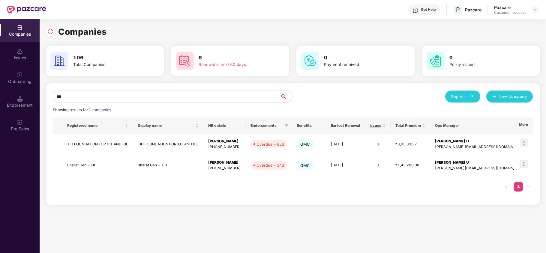
type input "***"
click at [523, 162] on img at bounding box center [524, 164] width 8 height 8
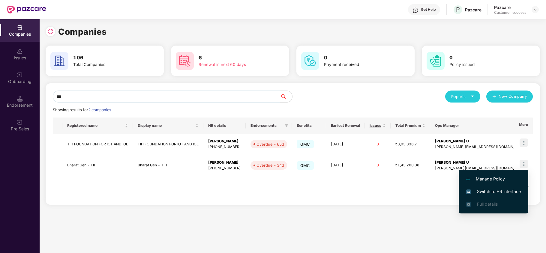
click at [480, 192] on span "Switch to HR interface" at bounding box center [493, 192] width 55 height 7
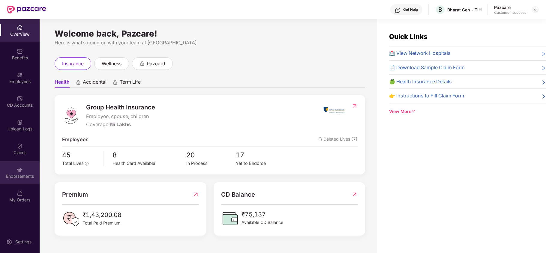
click at [21, 164] on div "Endorsements" at bounding box center [20, 173] width 40 height 23
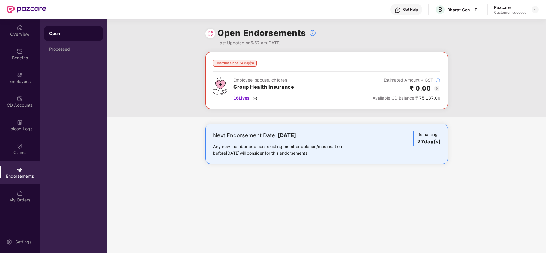
click at [210, 35] on img at bounding box center [210, 34] width 6 height 6
click at [537, 9] on img at bounding box center [535, 9] width 5 height 5
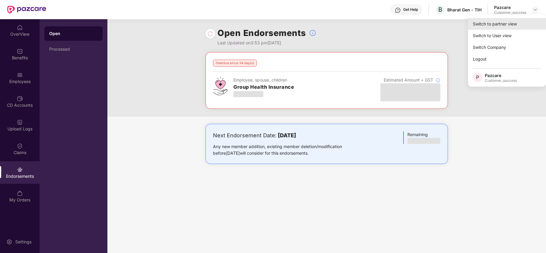
click at [515, 25] on div "Switch to partner view" at bounding box center [507, 24] width 78 height 12
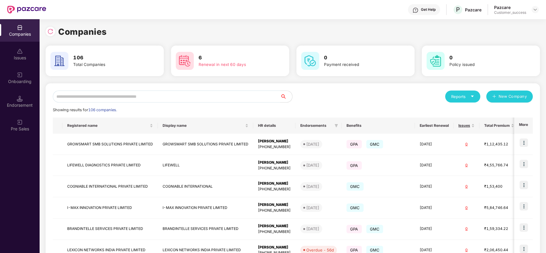
click at [209, 99] on input "text" at bounding box center [167, 97] width 228 height 12
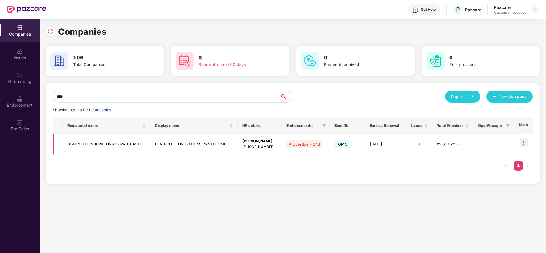
type input "****"
click at [522, 142] on img at bounding box center [524, 143] width 8 height 8
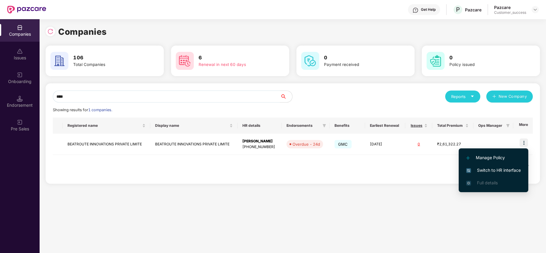
click at [495, 172] on span "Switch to HR interface" at bounding box center [493, 170] width 55 height 7
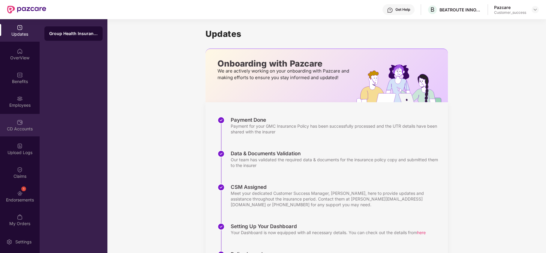
click at [15, 119] on div "CD Accounts" at bounding box center [20, 125] width 40 height 23
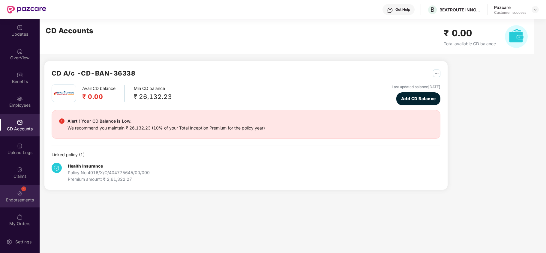
click at [17, 185] on div "1 Endorsements" at bounding box center [20, 196] width 40 height 23
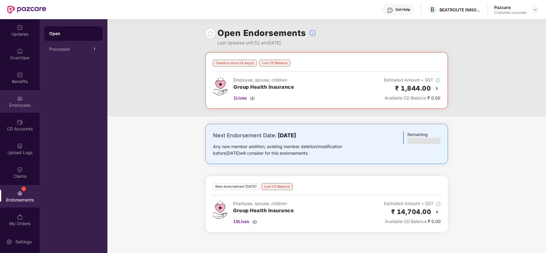
click at [13, 100] on div "Employees" at bounding box center [20, 101] width 40 height 23
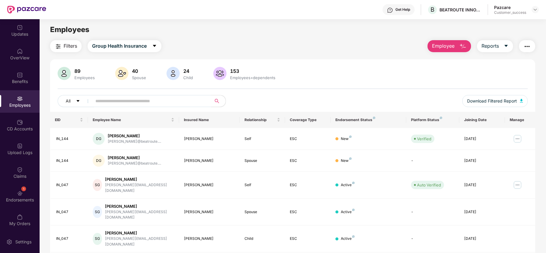
click at [144, 102] on input "text" at bounding box center [149, 101] width 108 height 9
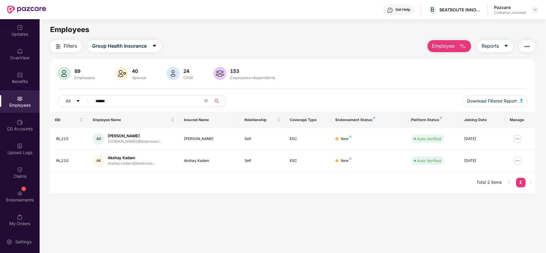
type input "******"
click at [519, 163] on img at bounding box center [518, 161] width 10 height 10
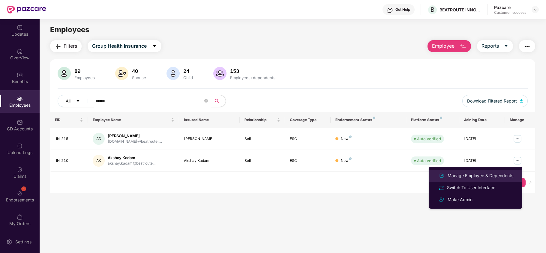
click at [502, 174] on div "Manage Employee & Dependents" at bounding box center [481, 176] width 68 height 7
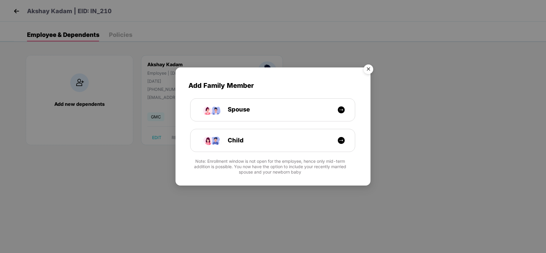
click at [364, 70] on img "Close" at bounding box center [368, 70] width 17 height 17
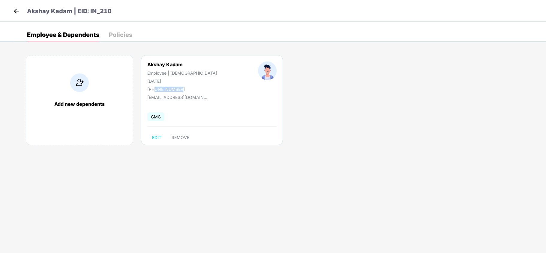
drag, startPoint x: 179, startPoint y: 90, endPoint x: 154, endPoint y: 89, distance: 24.9
click at [154, 89] on div "[PHONE_NUMBER]" at bounding box center [182, 89] width 70 height 5
copy div "8178065286"
click at [170, 90] on div "[PHONE_NUMBER]" at bounding box center [182, 89] width 70 height 5
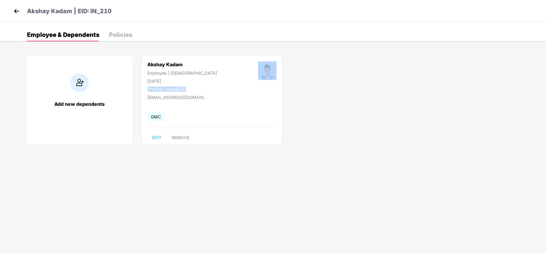
click at [170, 90] on div "[PHONE_NUMBER]" at bounding box center [182, 89] width 70 height 5
click at [177, 89] on div "[PHONE_NUMBER]" at bounding box center [182, 89] width 70 height 5
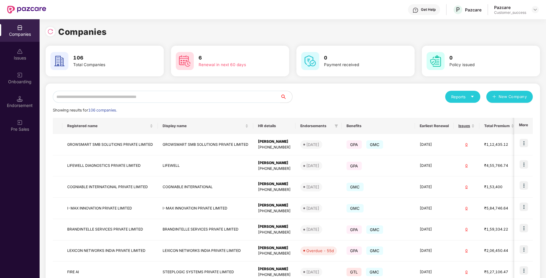
click at [129, 96] on input "text" at bounding box center [167, 97] width 228 height 12
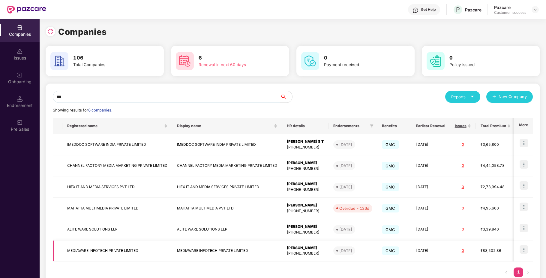
type input "***"
click at [524, 247] on img at bounding box center [524, 249] width 8 height 8
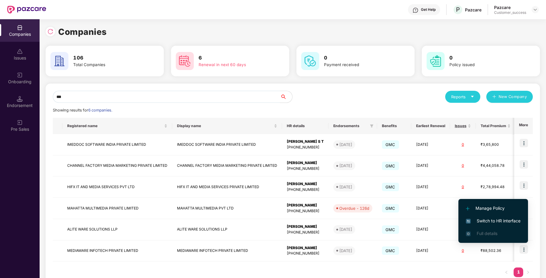
click at [476, 216] on li "Switch to HR interface" at bounding box center [494, 220] width 70 height 13
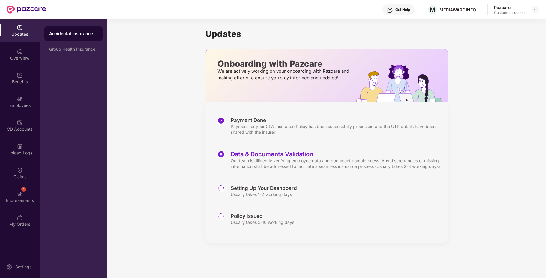
click at [10, 98] on div "Employees" at bounding box center [20, 101] width 40 height 23
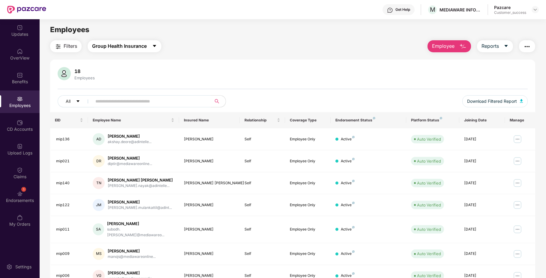
click at [107, 47] on span "Group Health Insurance" at bounding box center [119, 46] width 55 height 8
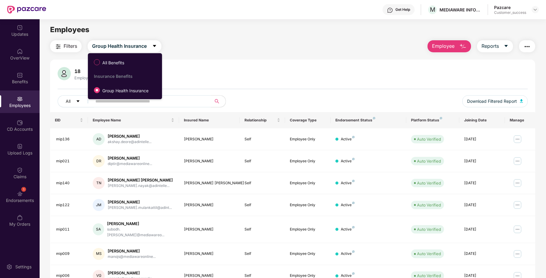
click at [215, 82] on div "18 Employees All Download Filtered Report" at bounding box center [292, 89] width 485 height 45
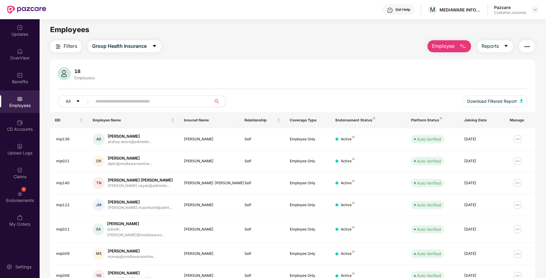
click at [486, 94] on div "18 Employees All Download Filtered Report" at bounding box center [292, 89] width 485 height 45
click at [481, 101] on span "Download Filtered Report" at bounding box center [492, 101] width 50 height 7
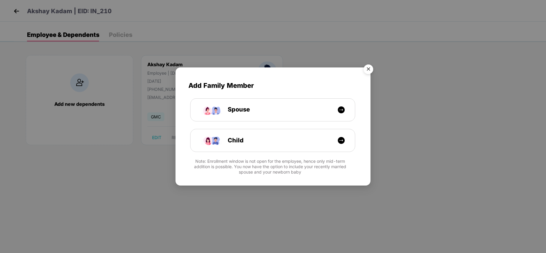
click at [367, 69] on img "Close" at bounding box center [368, 70] width 17 height 17
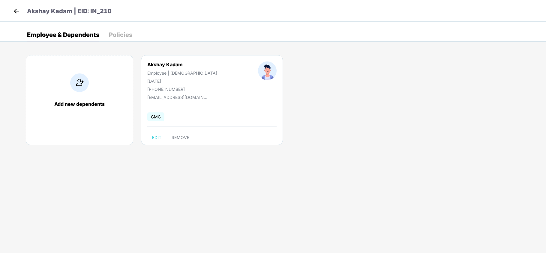
click at [19, 12] on img at bounding box center [16, 11] width 9 height 9
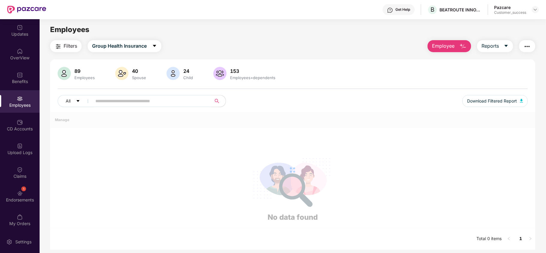
click at [127, 106] on span at bounding box center [149, 101] width 123 height 12
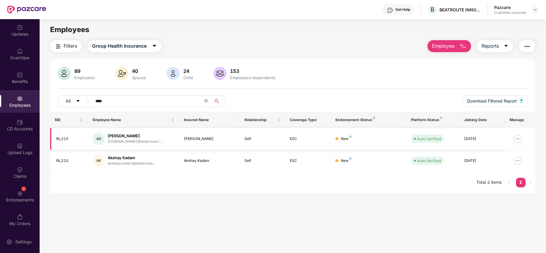
type input "****"
click at [519, 137] on img at bounding box center [518, 139] width 10 height 10
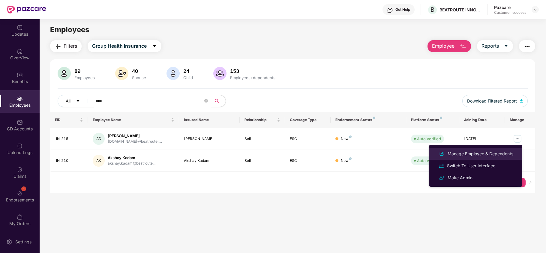
click at [489, 155] on div "Manage Employee & Dependents" at bounding box center [481, 154] width 68 height 7
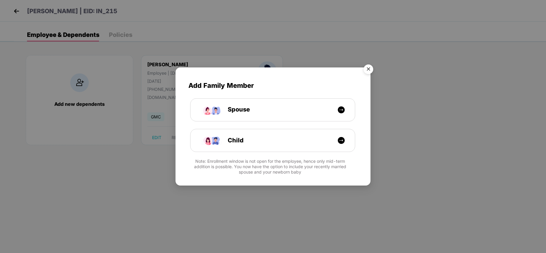
click at [367, 68] on img "Close" at bounding box center [368, 70] width 17 height 17
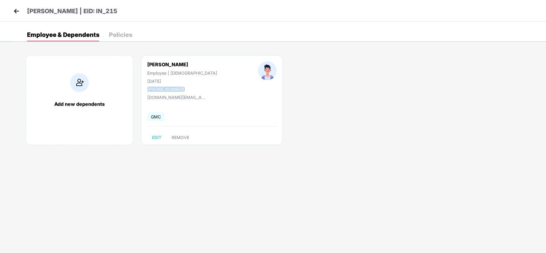
drag, startPoint x: 180, startPoint y: 89, endPoint x: 146, endPoint y: 88, distance: 33.0
click at [146, 88] on div "Akshay S Dev Employee | Male 08 July 1998 +919588450961" at bounding box center [182, 77] width 111 height 30
copy div "+919588450961"
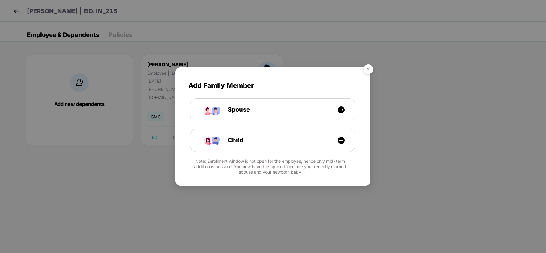
click at [368, 65] on img "Close" at bounding box center [368, 70] width 17 height 17
click at [367, 68] on img "Close" at bounding box center [368, 70] width 17 height 17
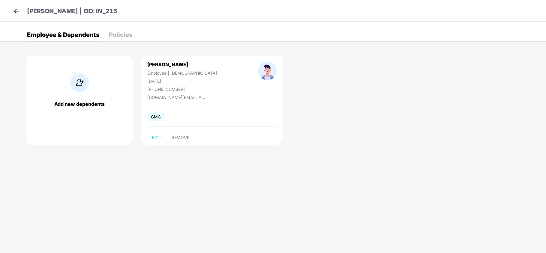
click at [16, 8] on img at bounding box center [16, 11] width 9 height 9
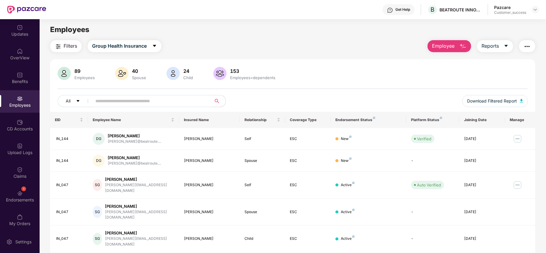
click at [144, 100] on input "text" at bounding box center [149, 101] width 108 height 9
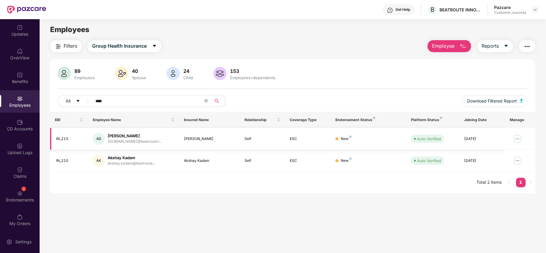
type input "****"
click at [519, 137] on img at bounding box center [518, 139] width 10 height 10
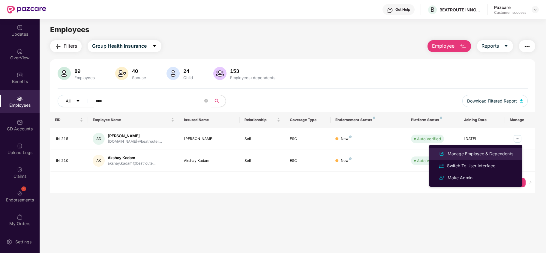
click at [470, 153] on div "Manage Employee & Dependents" at bounding box center [481, 154] width 68 height 7
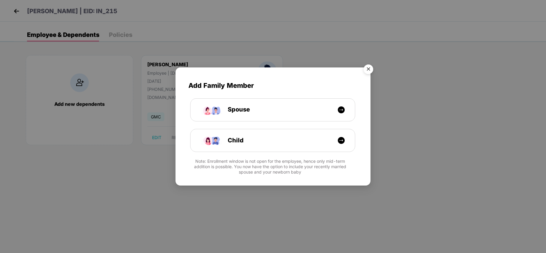
click at [368, 65] on img "Close" at bounding box center [368, 70] width 17 height 17
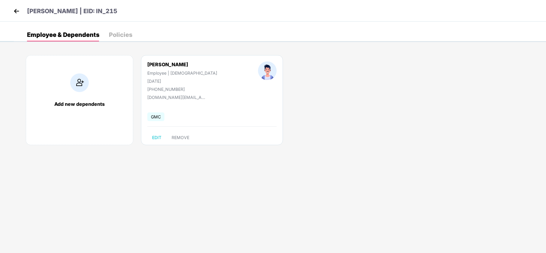
click at [18, 9] on img at bounding box center [16, 11] width 9 height 9
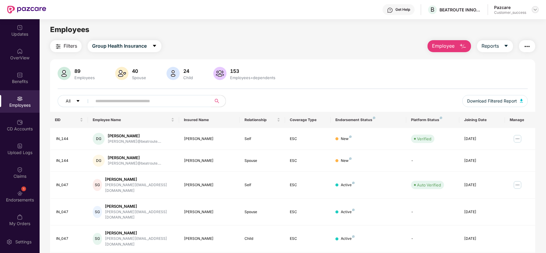
click at [537, 10] on img at bounding box center [535, 9] width 5 height 5
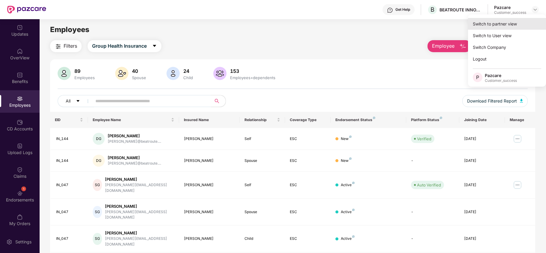
click at [495, 22] on div "Switch to partner view" at bounding box center [507, 24] width 78 height 12
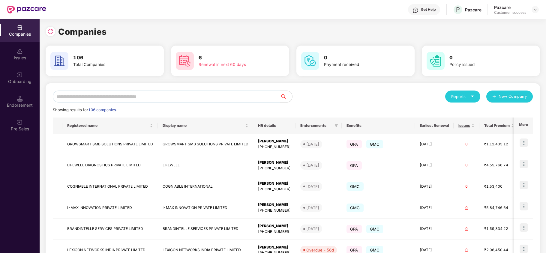
click at [192, 95] on input "text" at bounding box center [167, 97] width 228 height 12
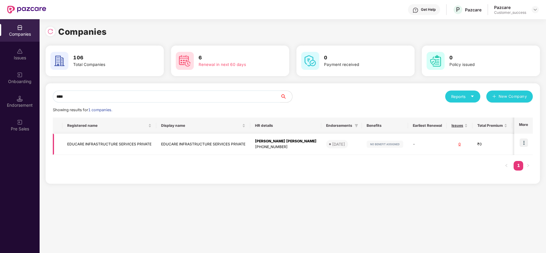
type input "****"
click at [528, 141] on img at bounding box center [524, 143] width 8 height 8
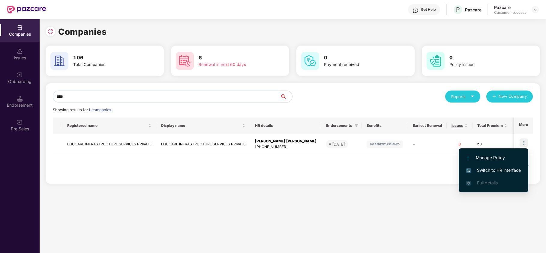
click at [500, 168] on span "Switch to HR interface" at bounding box center [493, 170] width 55 height 7
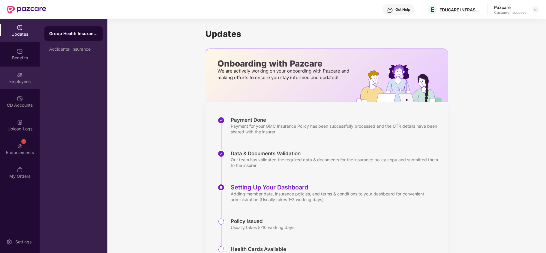
click at [19, 82] on div "Employees" at bounding box center [20, 82] width 40 height 6
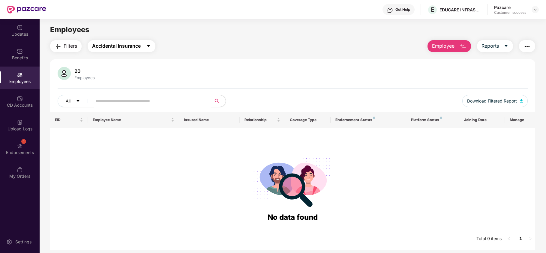
click at [113, 52] on button "Accidental Insurance" at bounding box center [122, 46] width 68 height 12
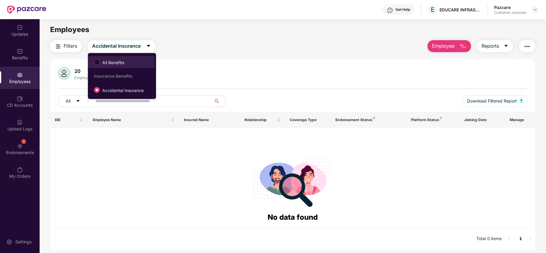
click at [113, 58] on label "All Benefits" at bounding box center [110, 62] width 39 height 10
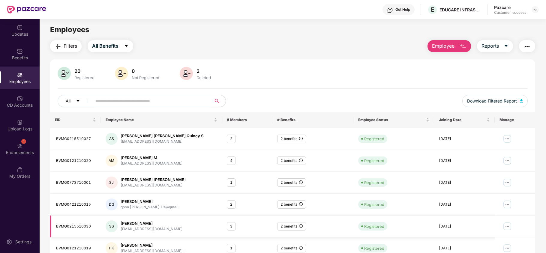
click at [137, 225] on div "[PERSON_NAME]" at bounding box center [152, 224] width 62 height 6
drag, startPoint x: 102, startPoint y: 98, endPoint x: 316, endPoint y: -32, distance: 250.4
click at [316, 0] on html "Get Help E EDUCARE INFRASTRUCTURE SERVICES PRIVATE Pazcare Customer_success Upd…" at bounding box center [273, 126] width 546 height 253
